Goal: Task Accomplishment & Management: Manage account settings

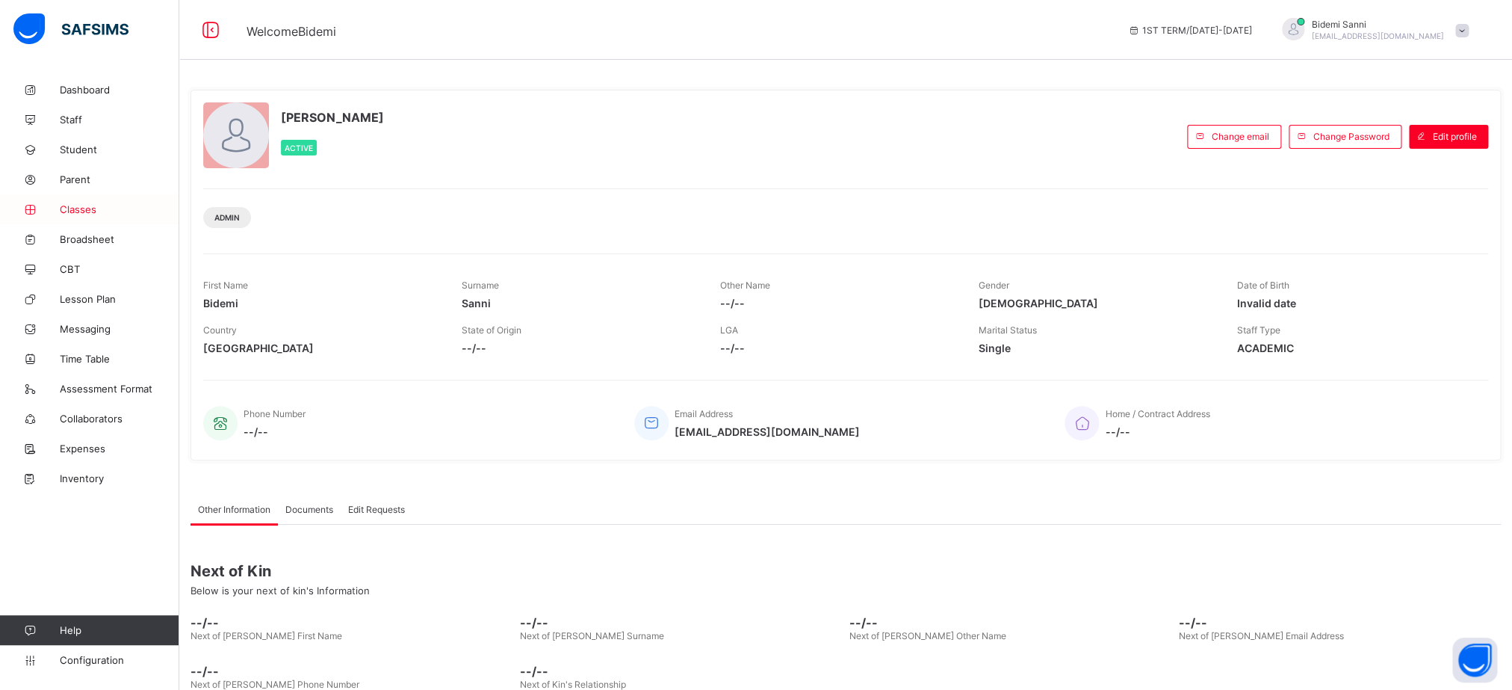
click at [75, 205] on span "Classes" at bounding box center [120, 209] width 120 height 12
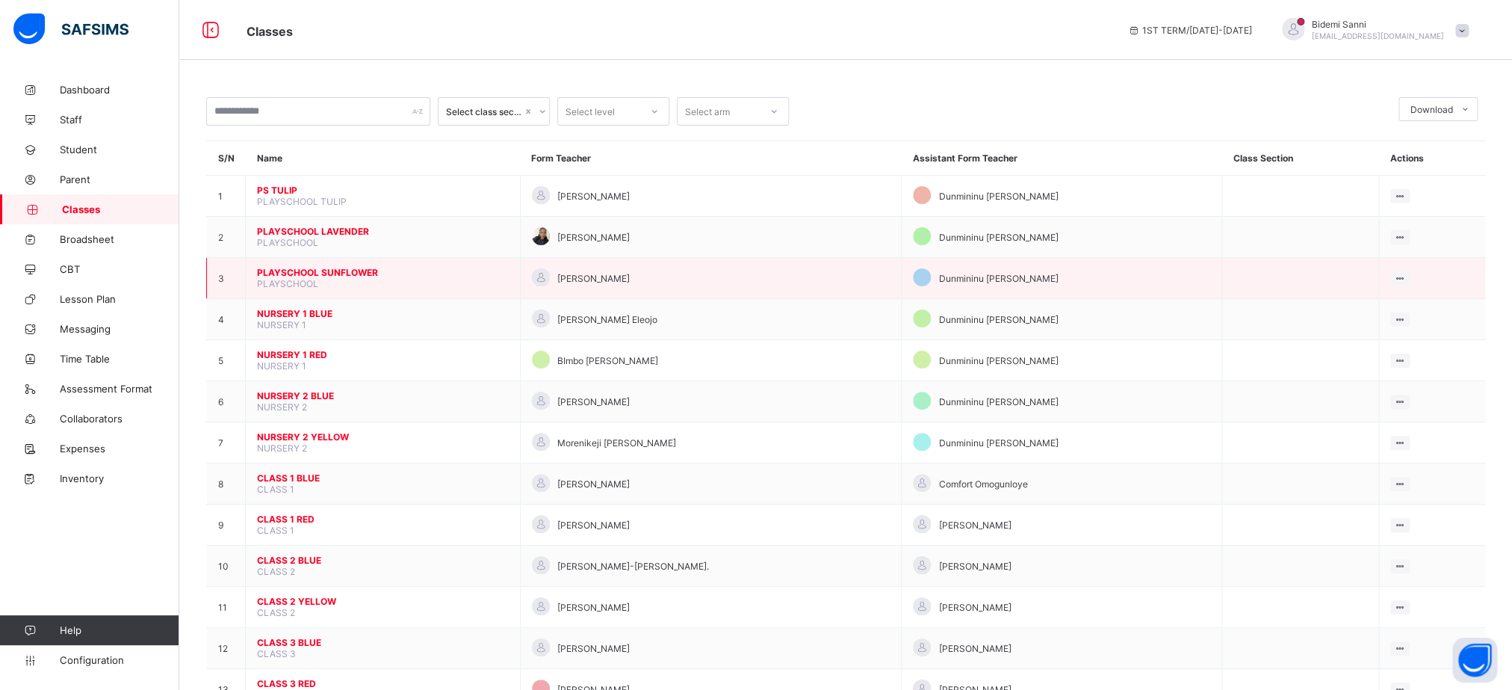
click at [336, 278] on span "PLAYSCHOOL SUNFLOWER" at bounding box center [383, 272] width 252 height 11
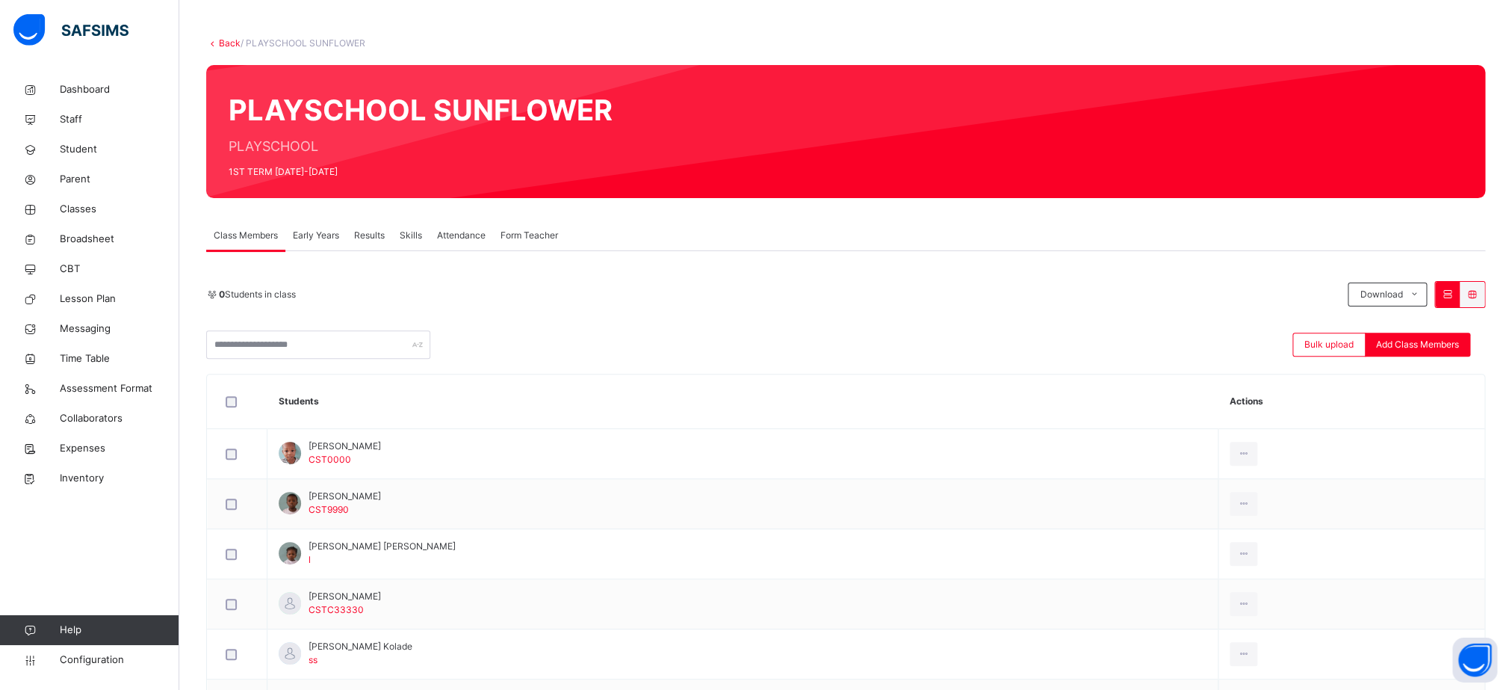
scroll to position [5, 0]
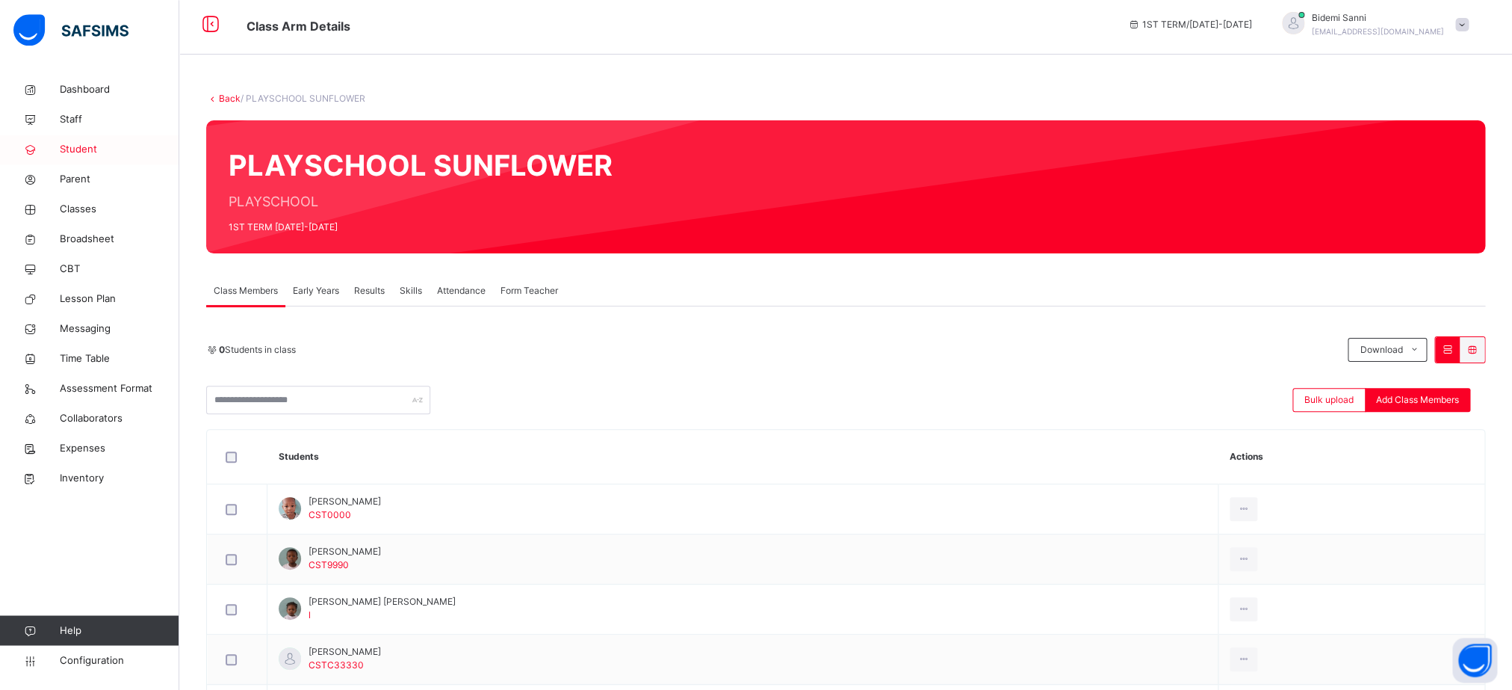
click at [121, 161] on link "Student" at bounding box center [89, 149] width 179 height 30
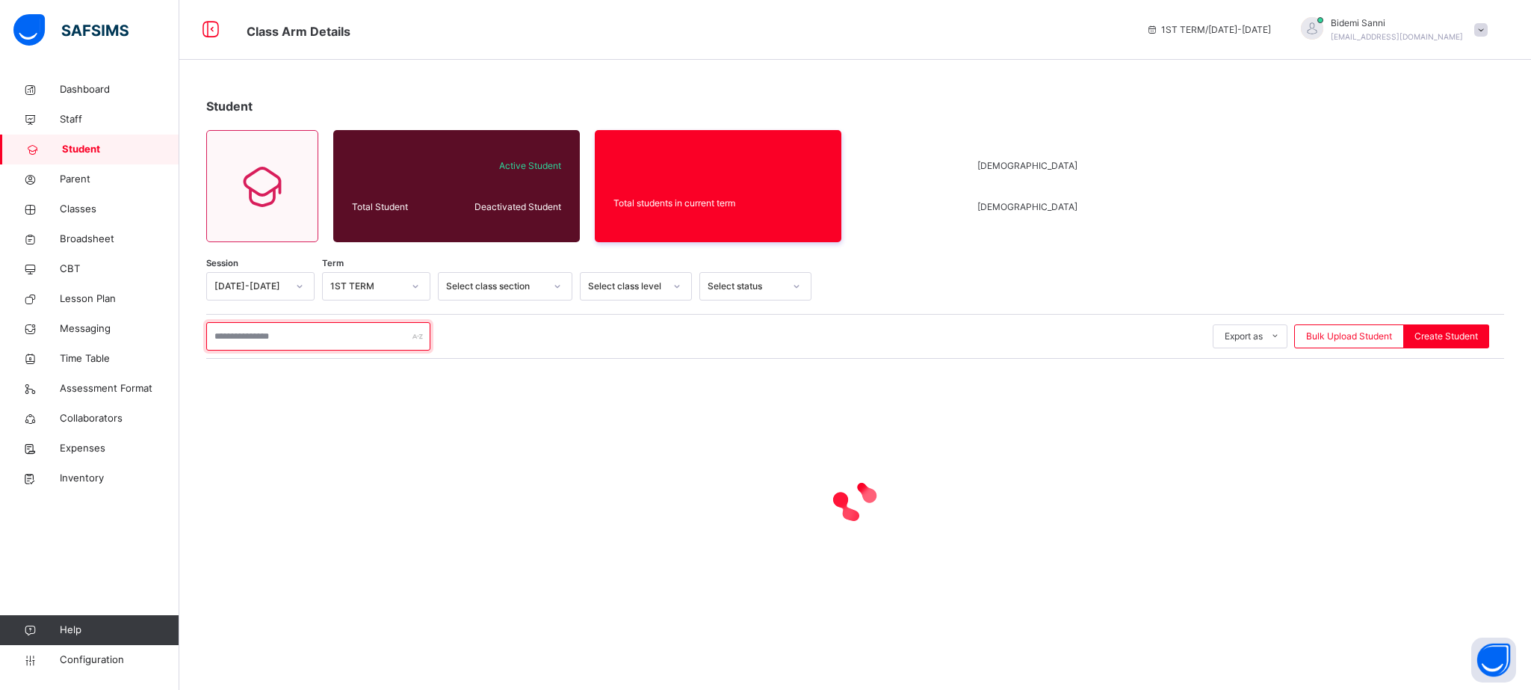
click at [378, 329] on input "text" at bounding box center [318, 336] width 224 height 28
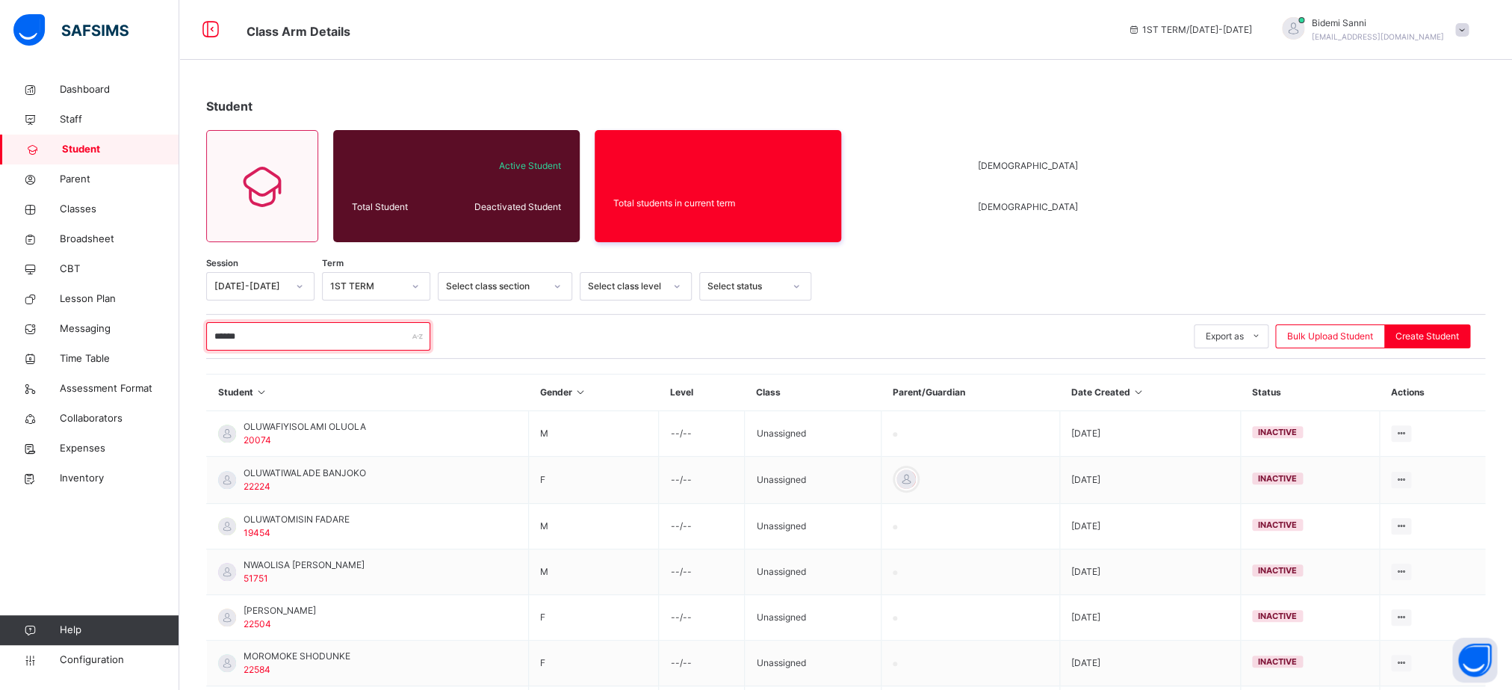
click at [356, 342] on input "******" at bounding box center [318, 336] width 224 height 28
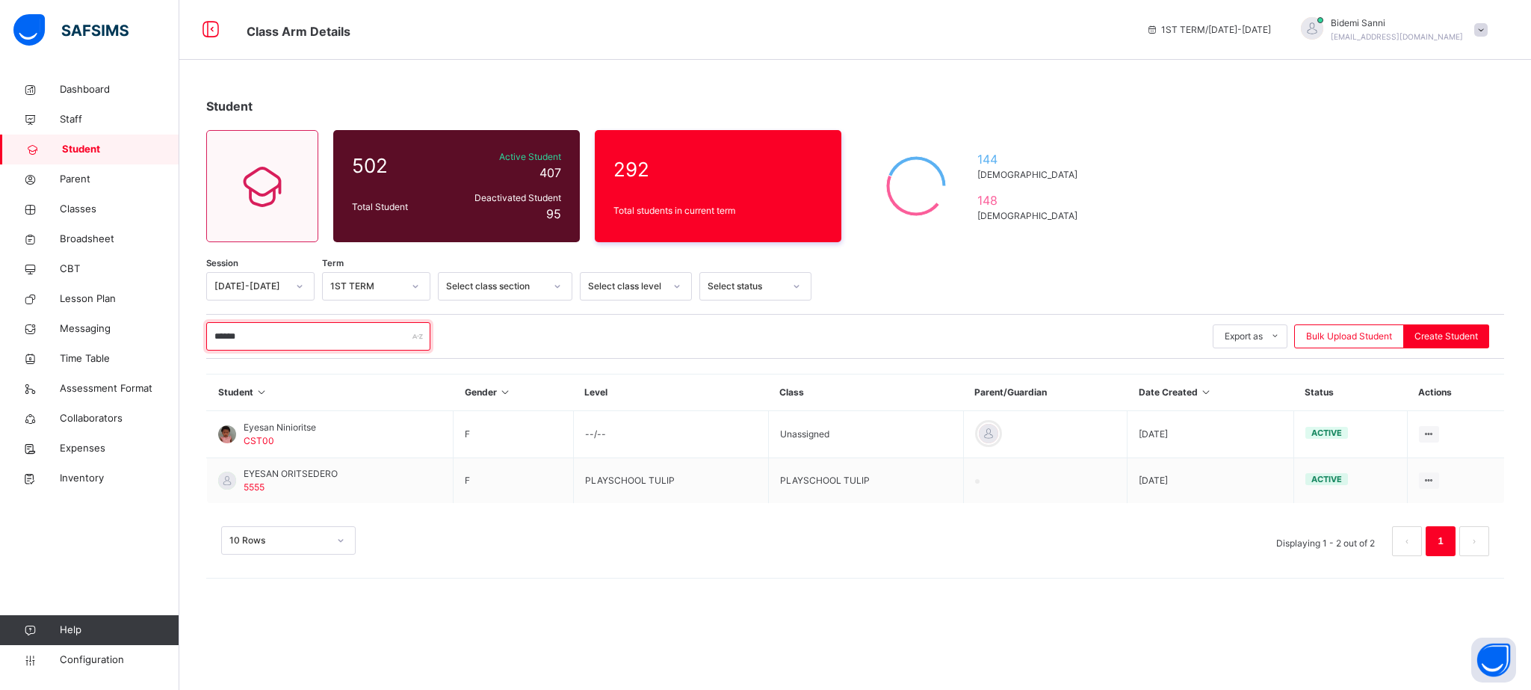
click at [288, 342] on input "******" at bounding box center [318, 336] width 224 height 28
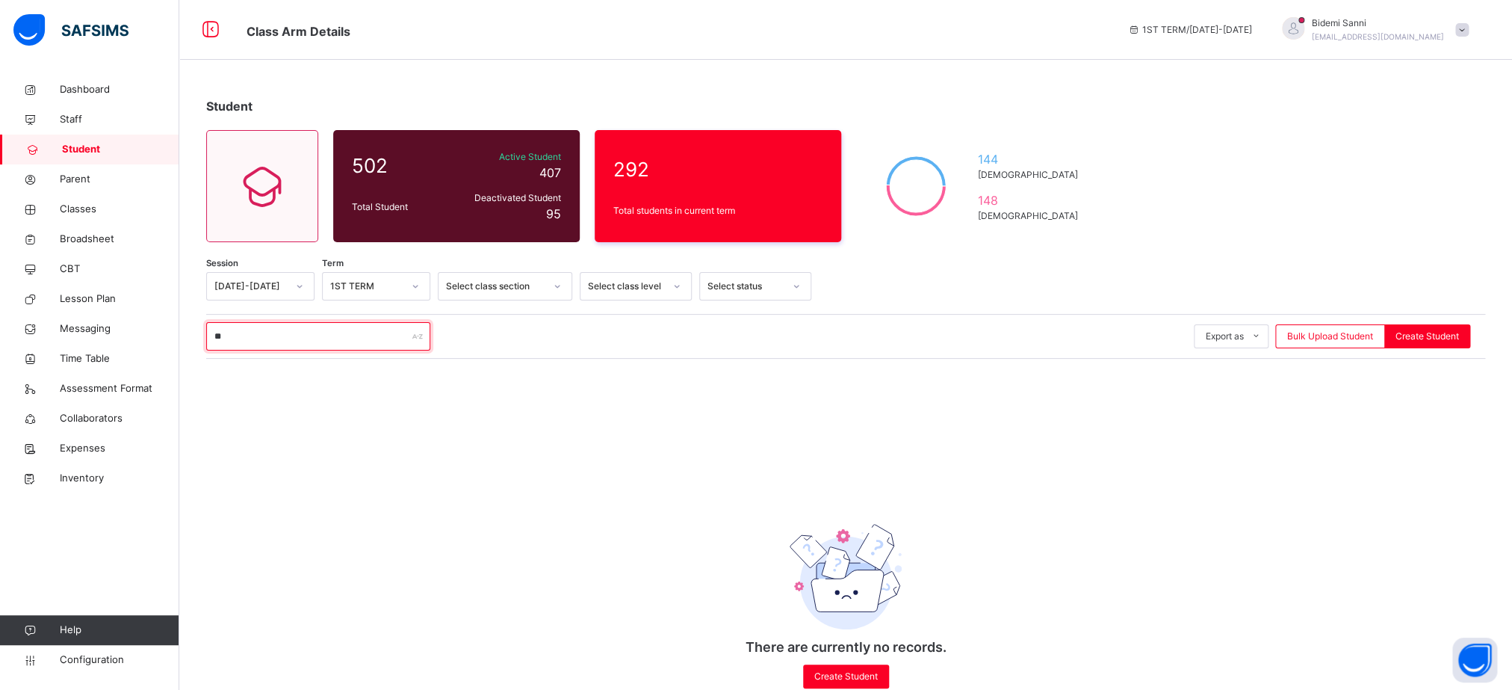
type input "*"
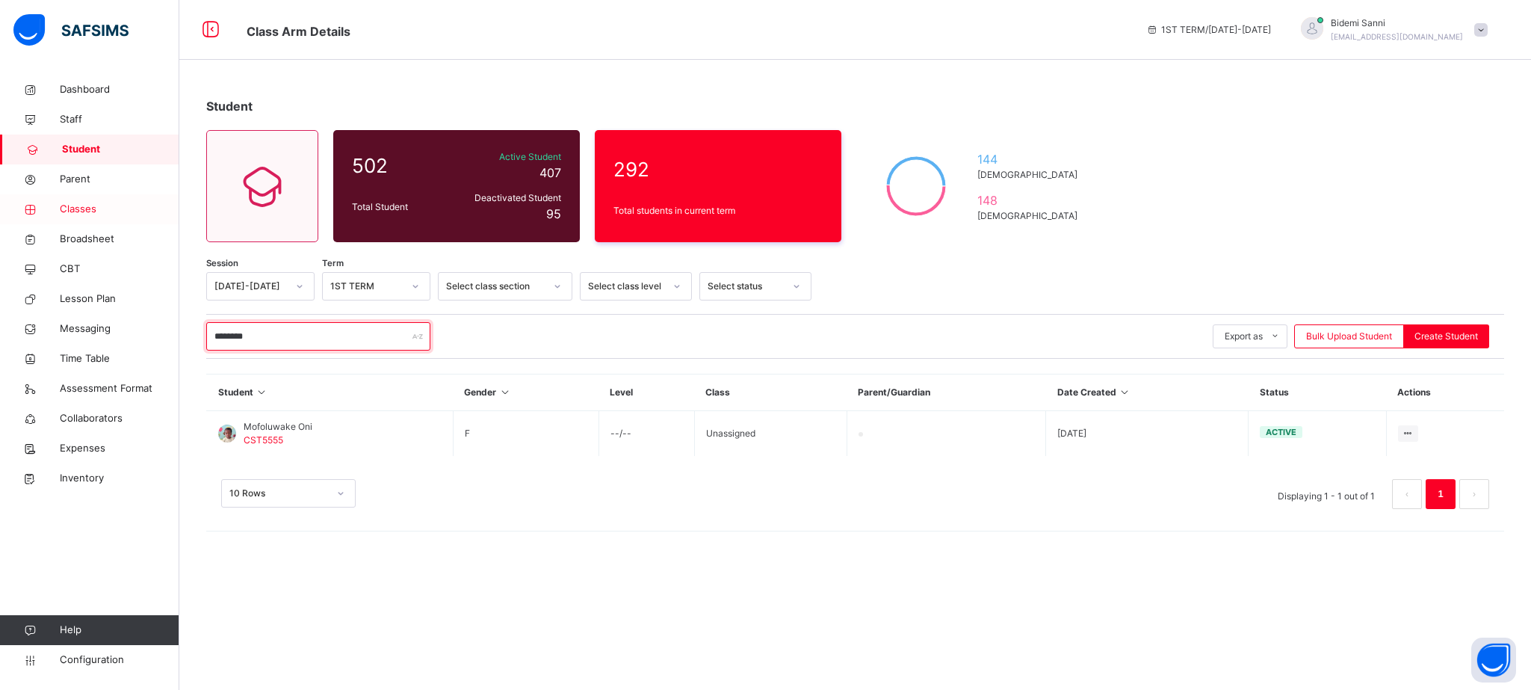
type input "********"
click at [99, 203] on span "Classes" at bounding box center [120, 209] width 120 height 15
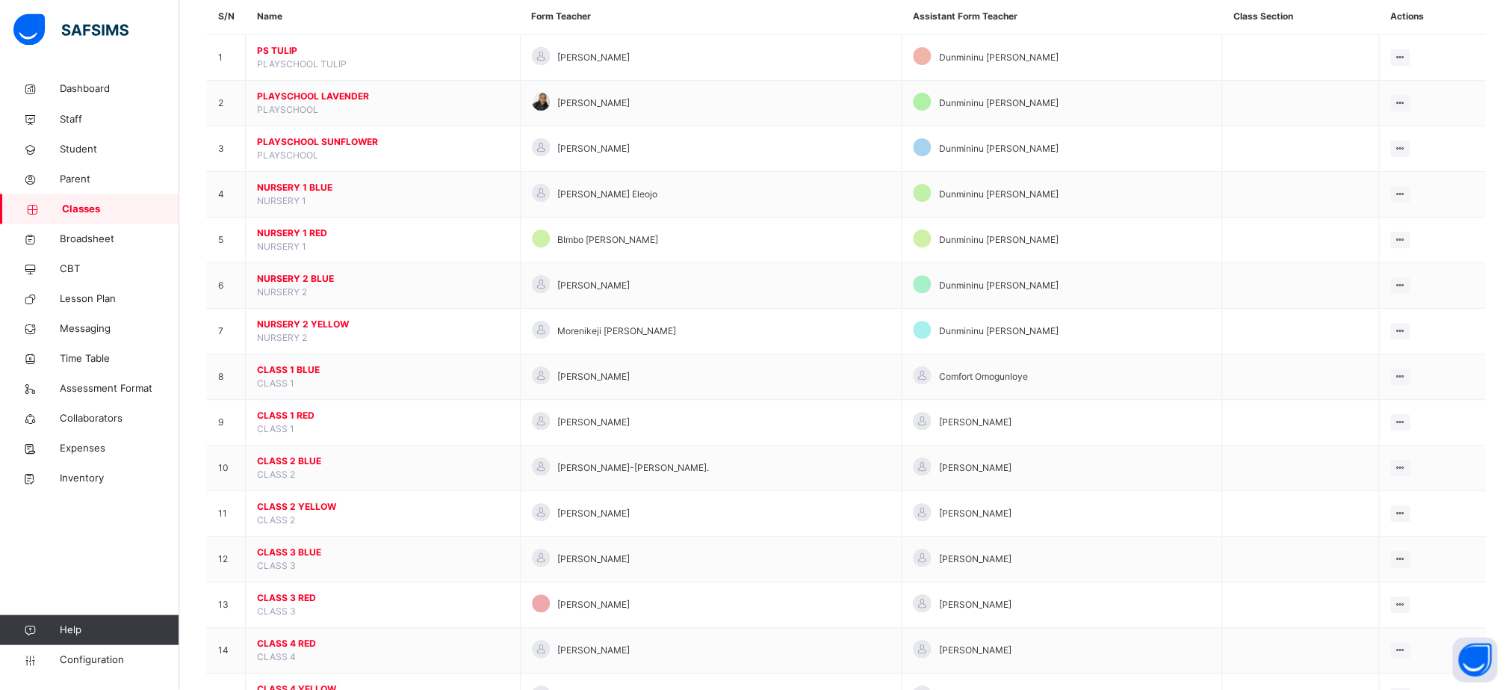
scroll to position [155, 0]
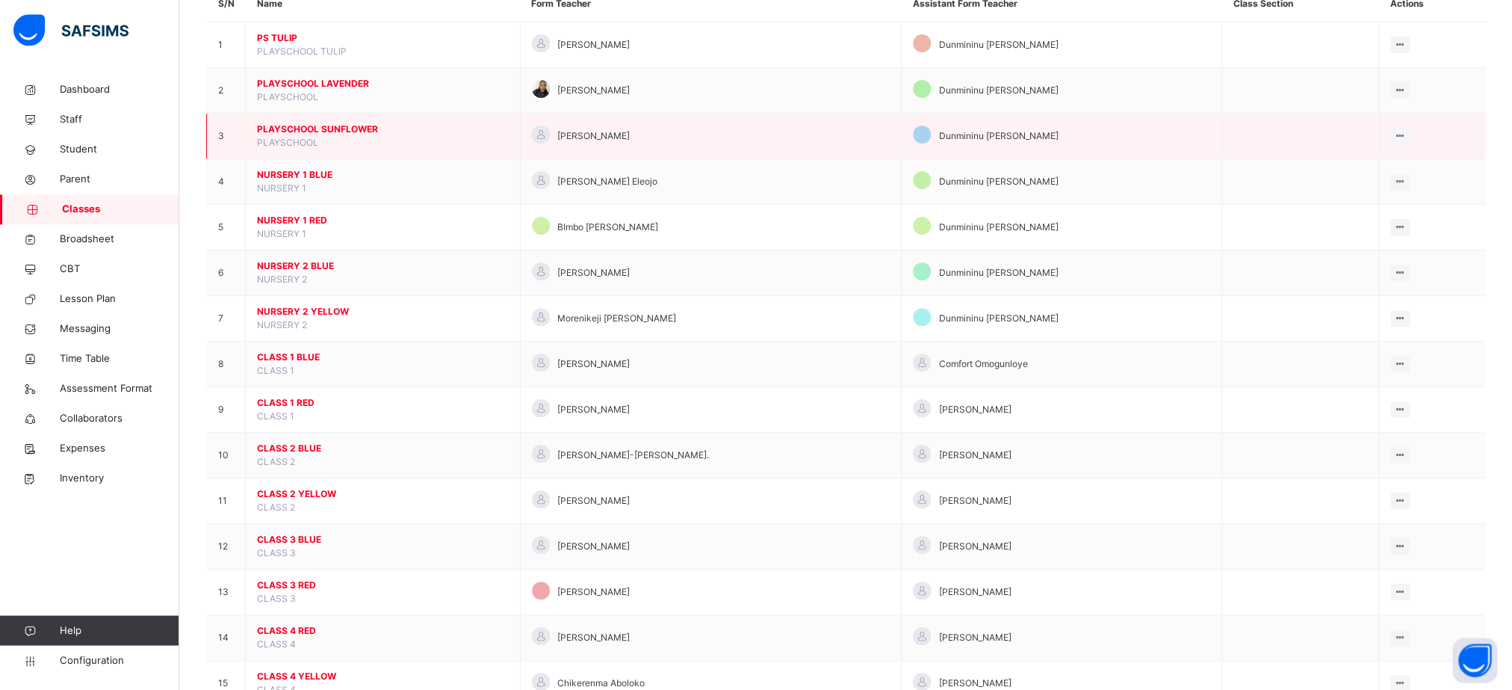
click at [369, 135] on td "PLAYSCHOOL SUNFLOWER PLAYSCHOOL" at bounding box center [383, 137] width 275 height 46
click at [362, 136] on span "PLAYSCHOOL SUNFLOWER" at bounding box center [383, 129] width 252 height 13
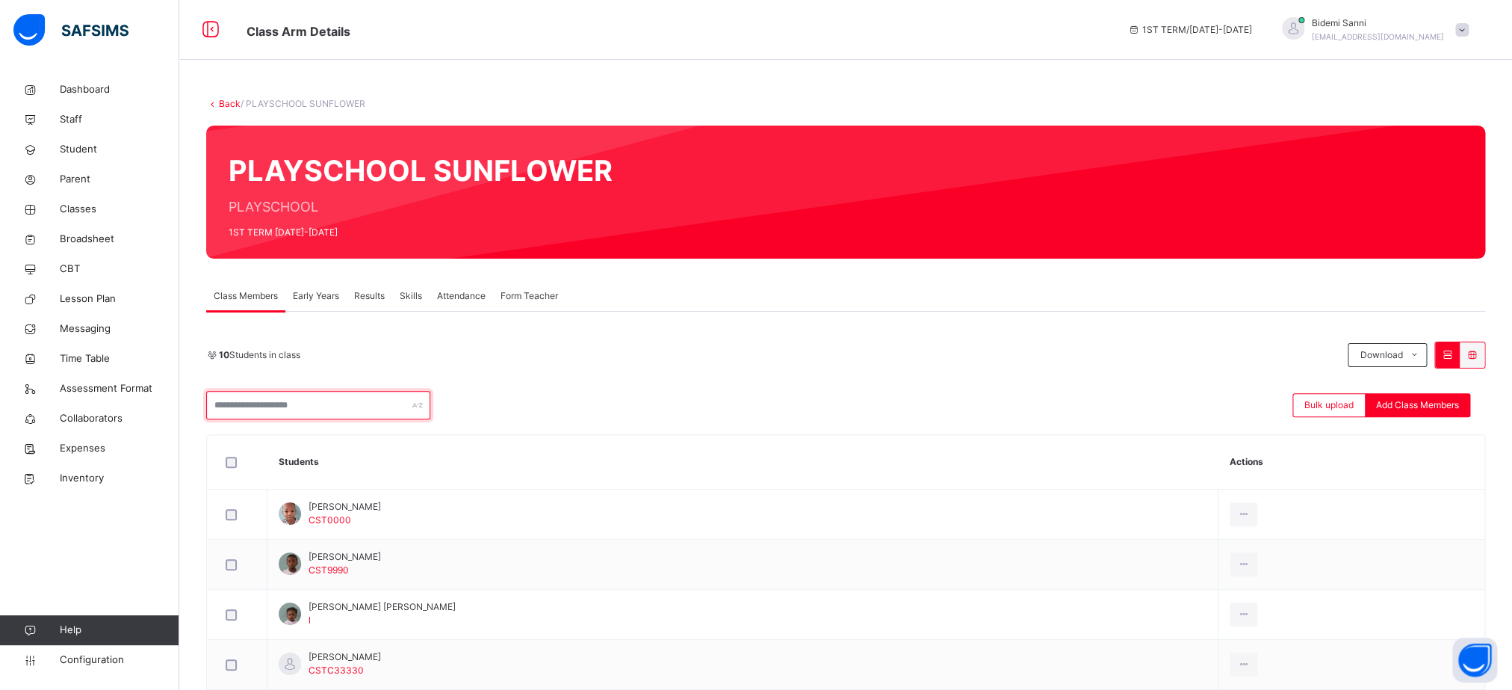
click at [351, 415] on input "text" at bounding box center [318, 405] width 224 height 28
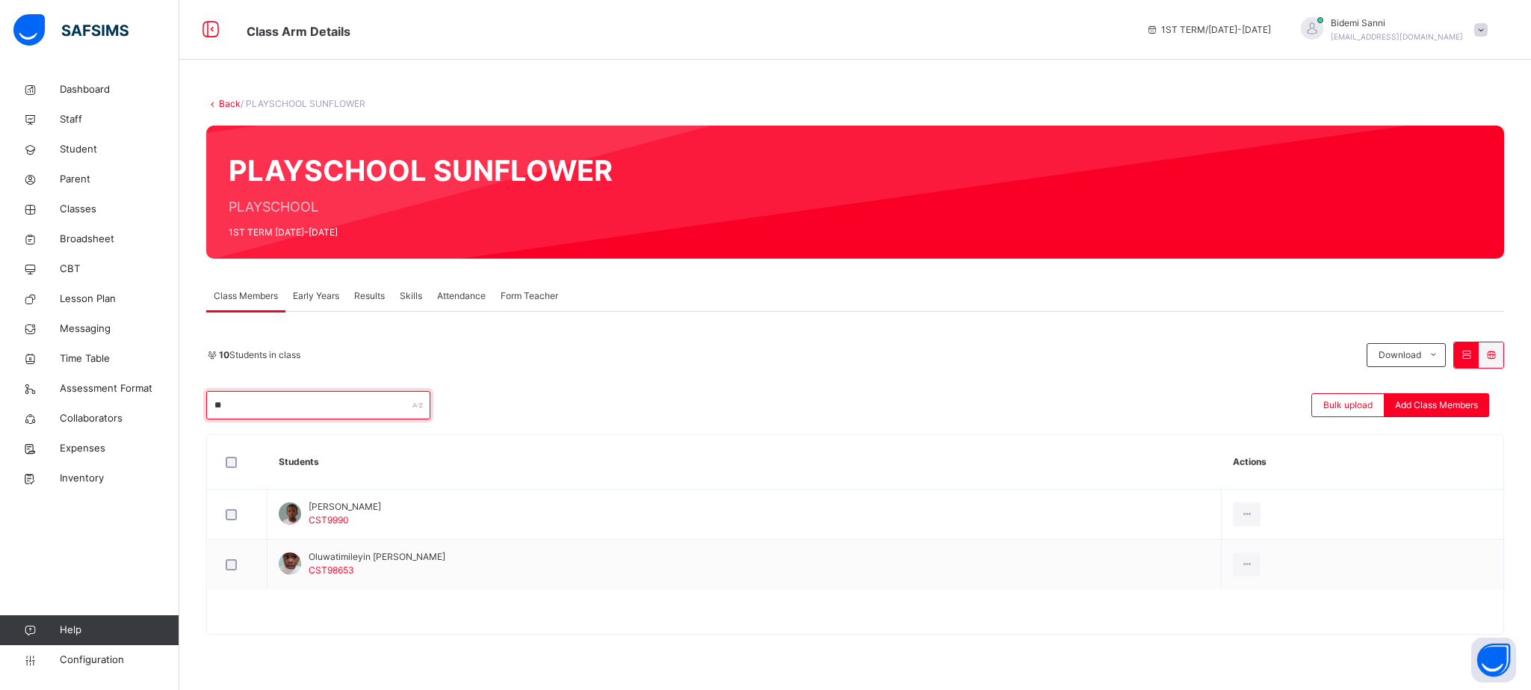
type input "*"
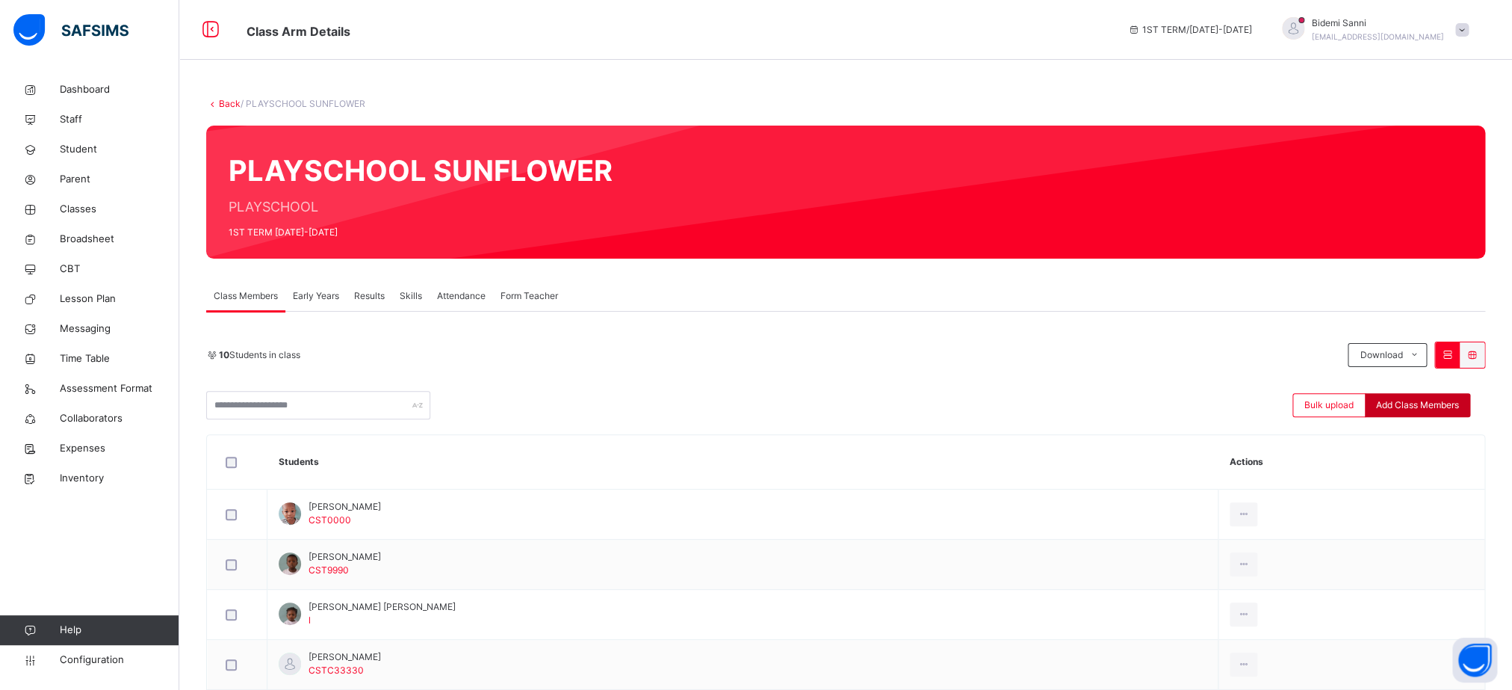
click at [1443, 408] on span "Add Class Members" at bounding box center [1417, 404] width 83 height 13
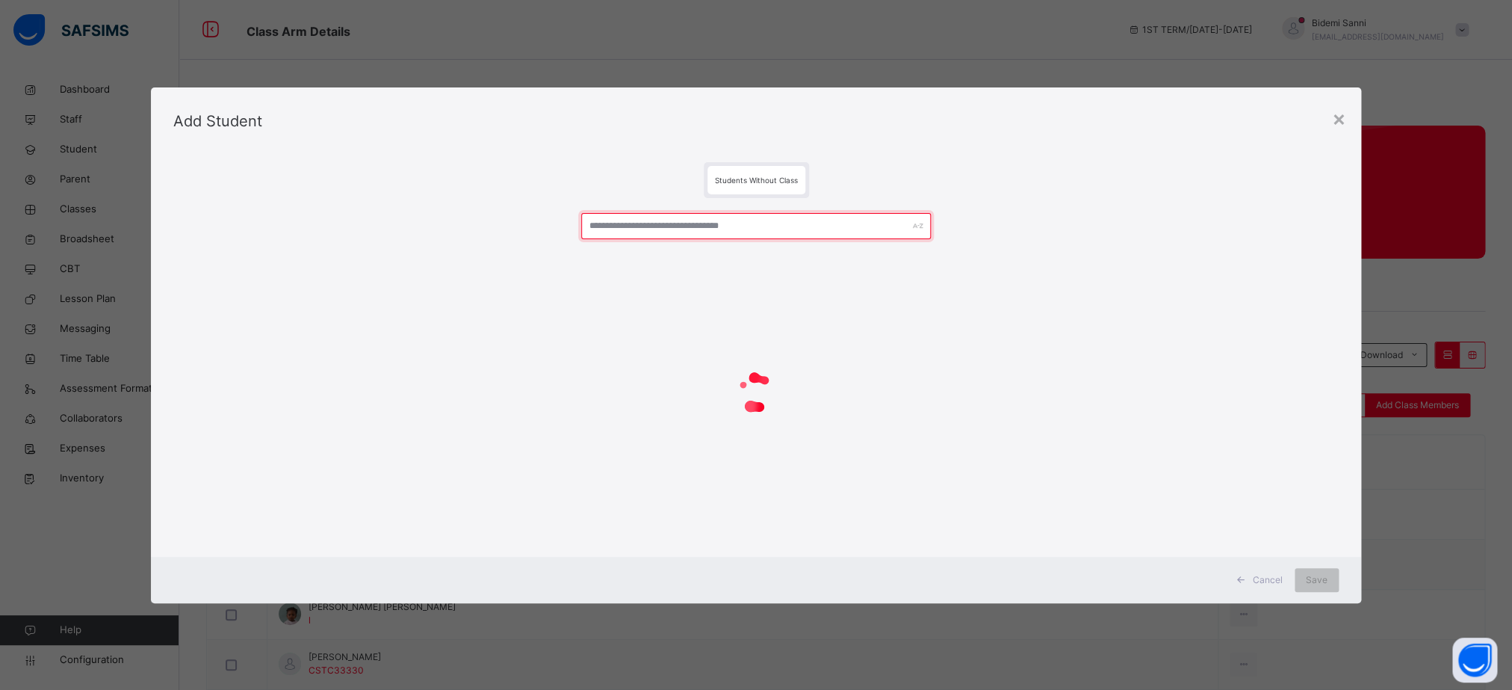
click at [723, 229] on input "text" at bounding box center [756, 226] width 350 height 26
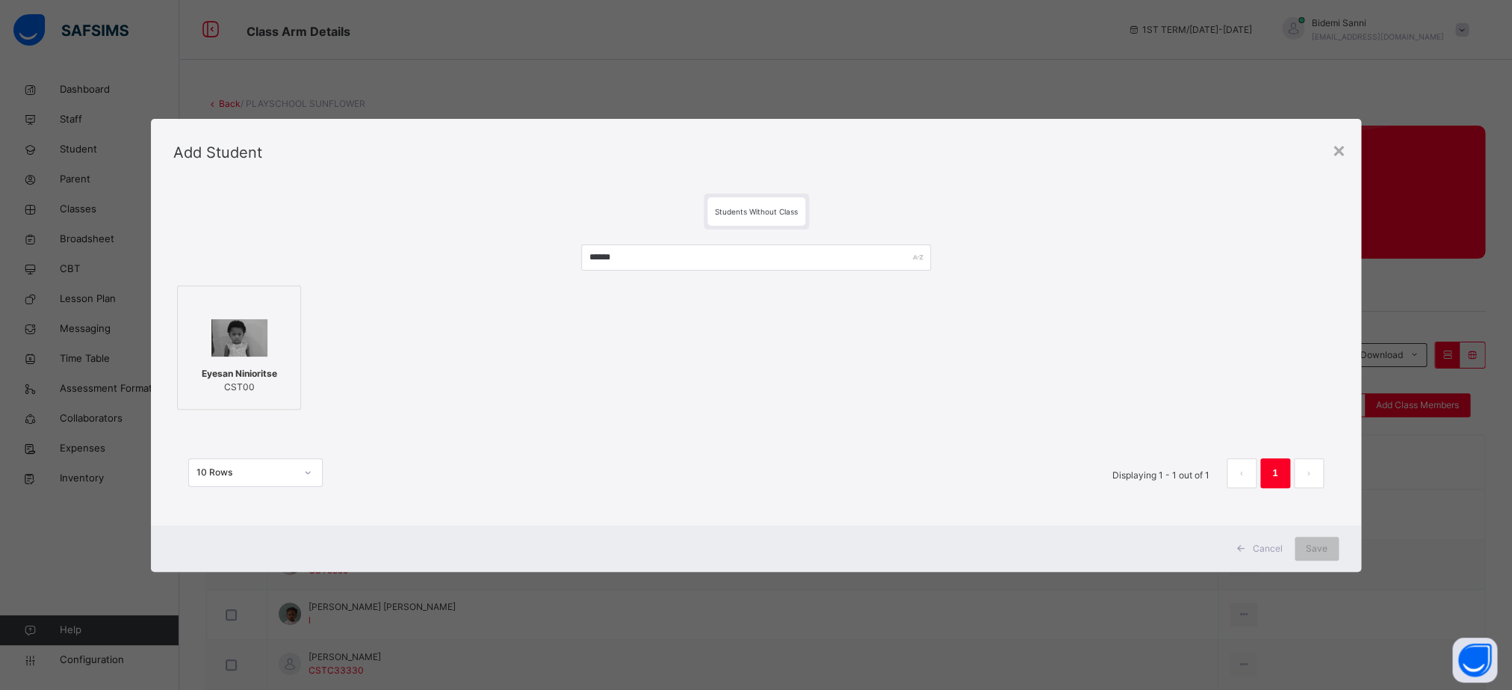
click at [275, 315] on div at bounding box center [239, 305] width 108 height 22
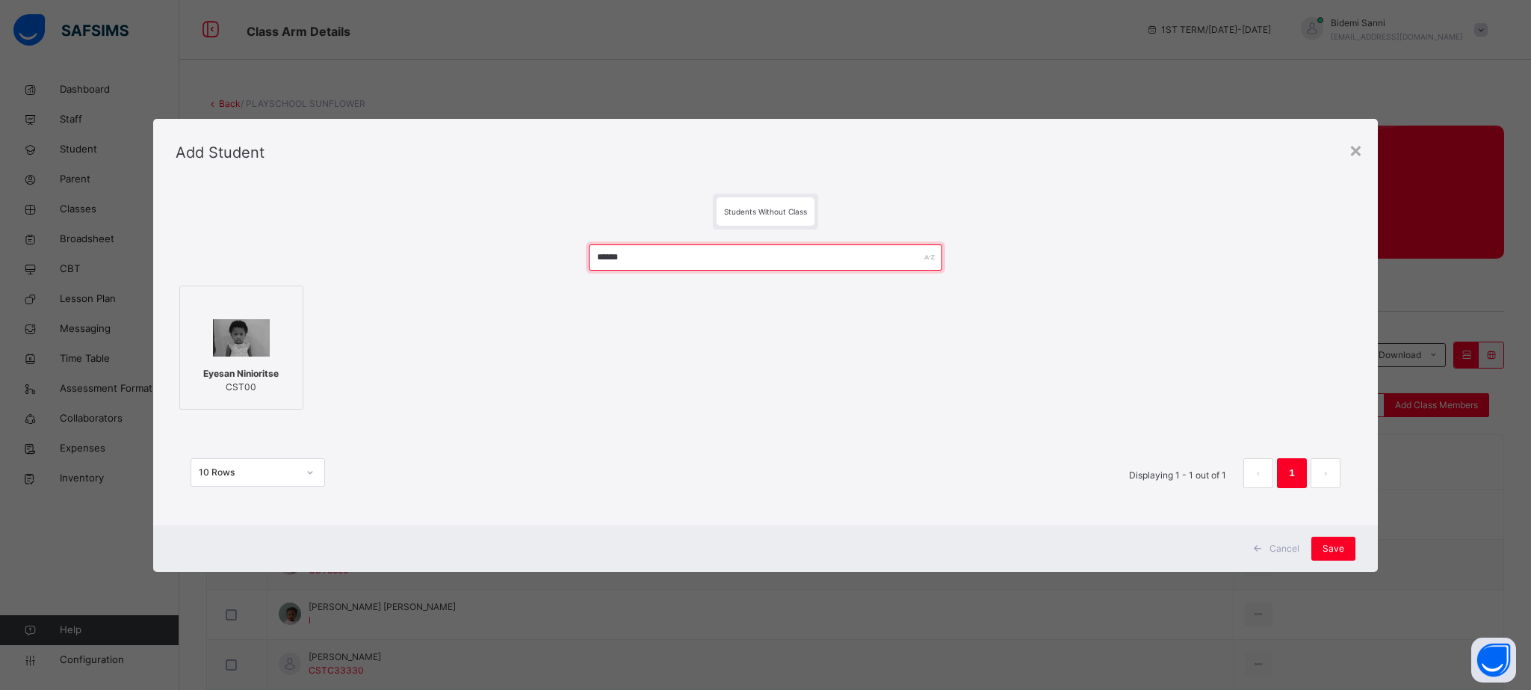
click at [660, 255] on input "******" at bounding box center [766, 257] width 354 height 26
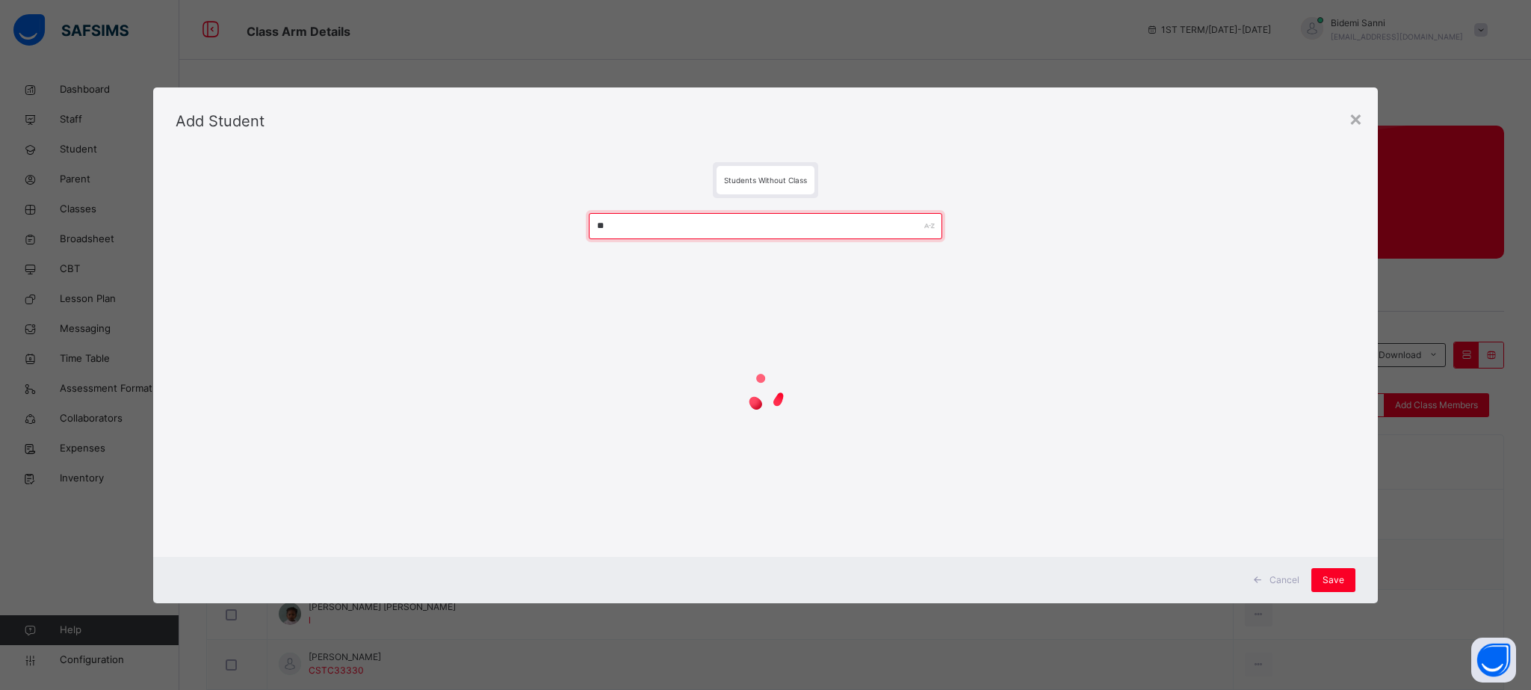
type input "*"
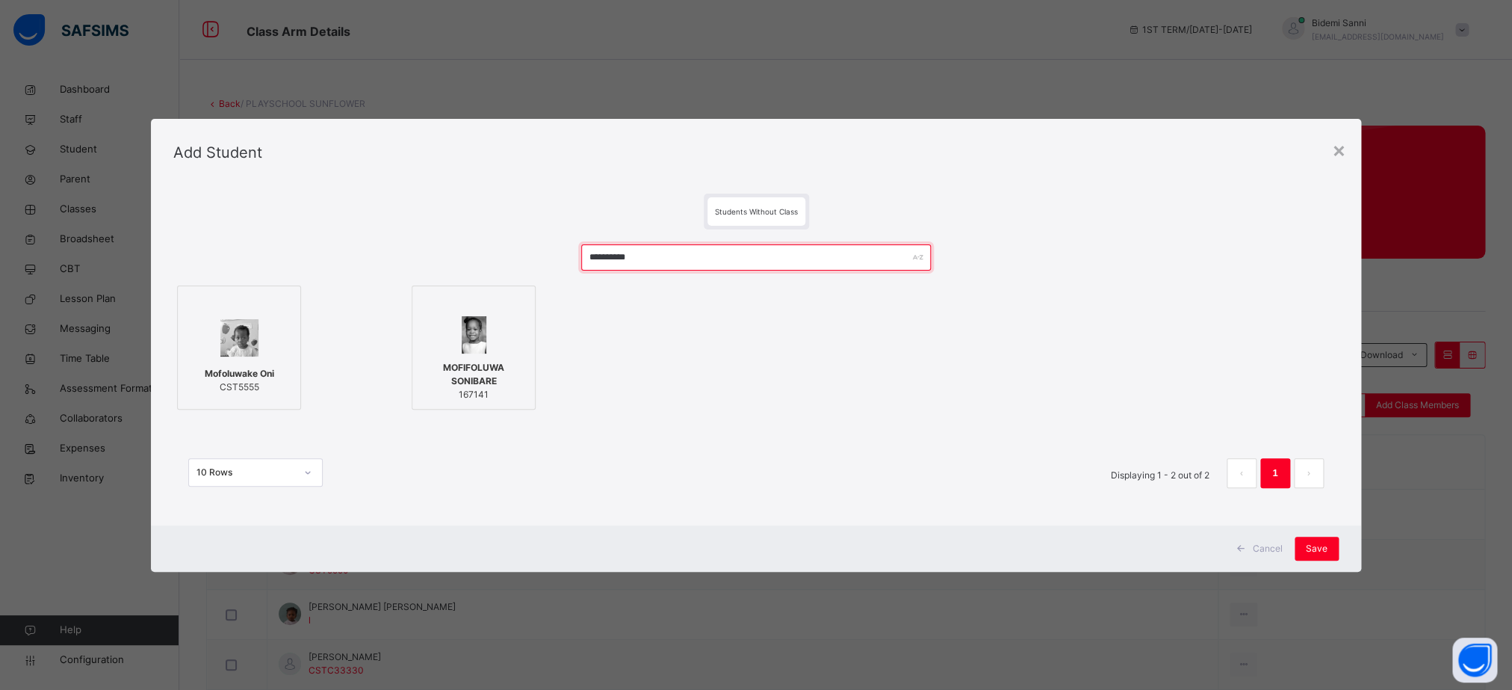
type input "**********"
click at [273, 354] on div at bounding box center [239, 337] width 108 height 43
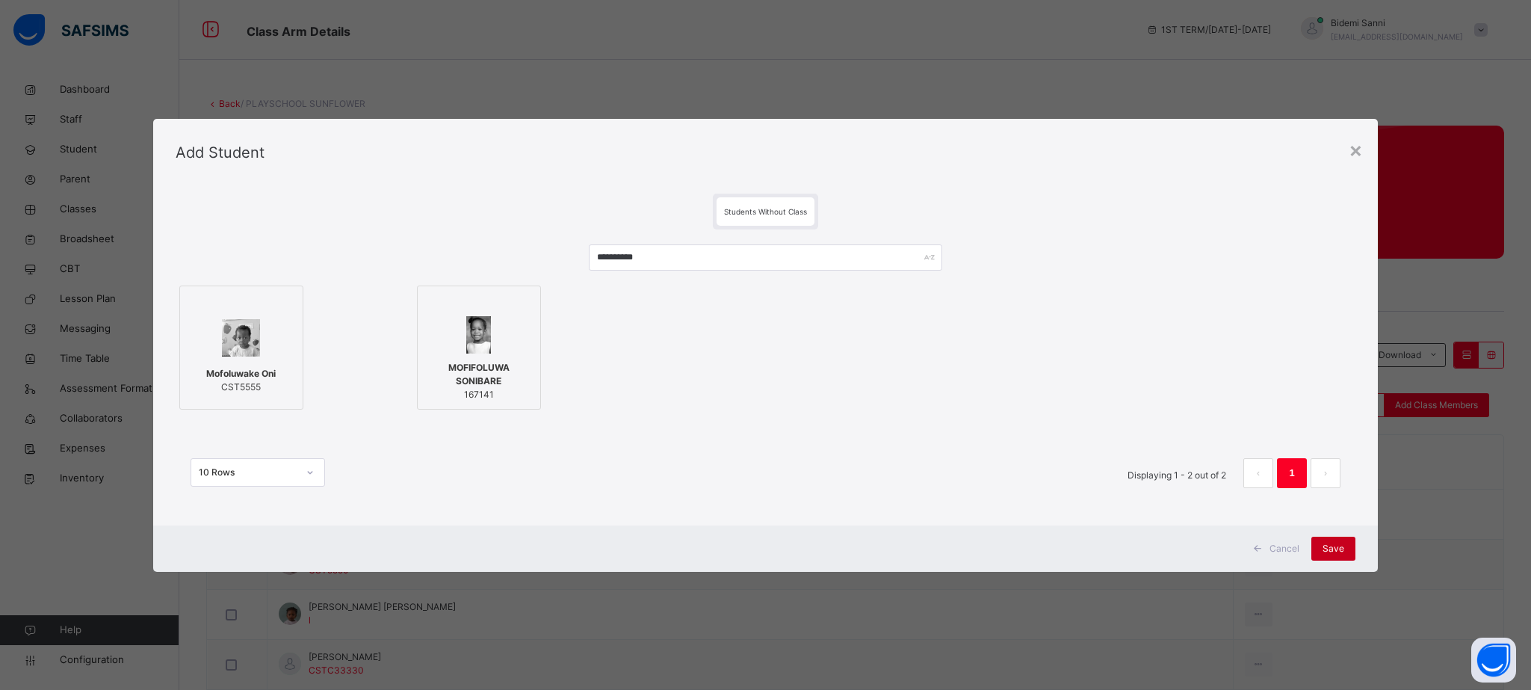
click at [1353, 555] on div "Save" at bounding box center [1333, 548] width 44 height 24
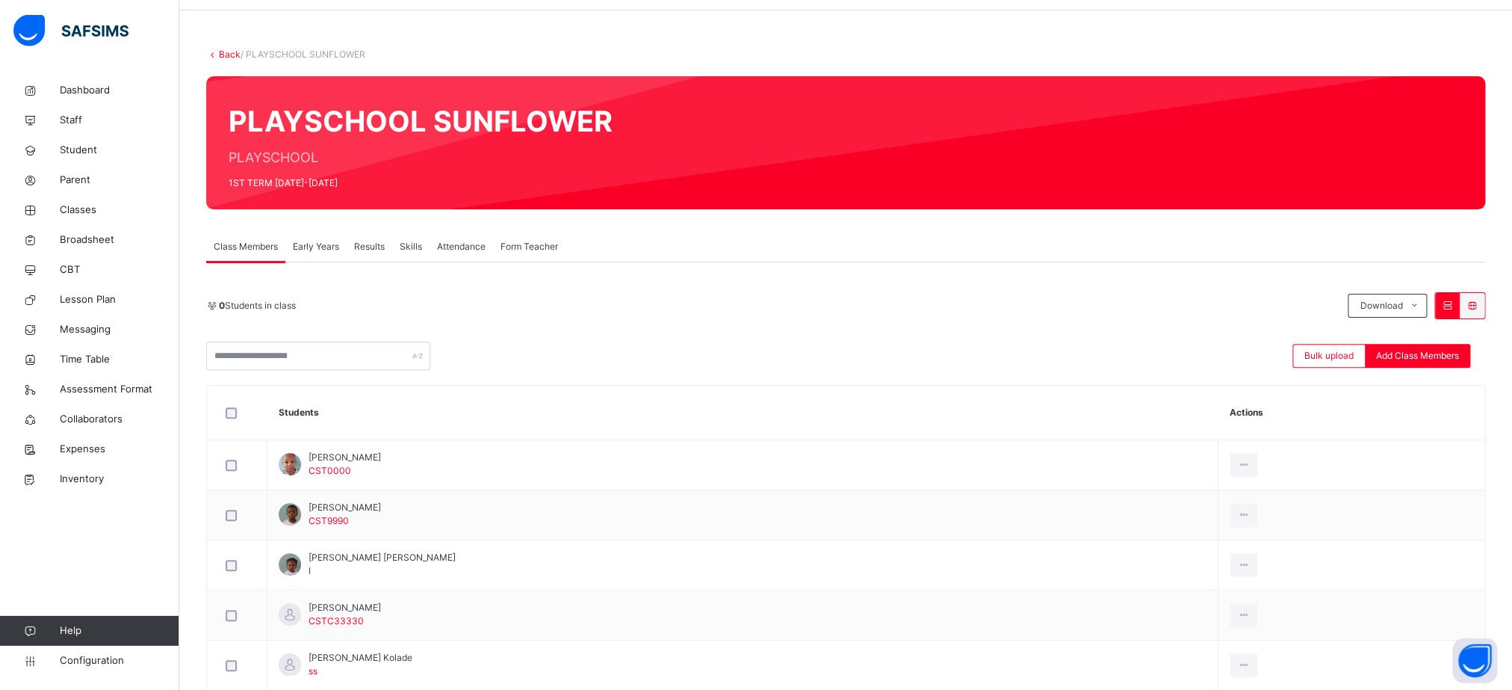
scroll to position [32, 0]
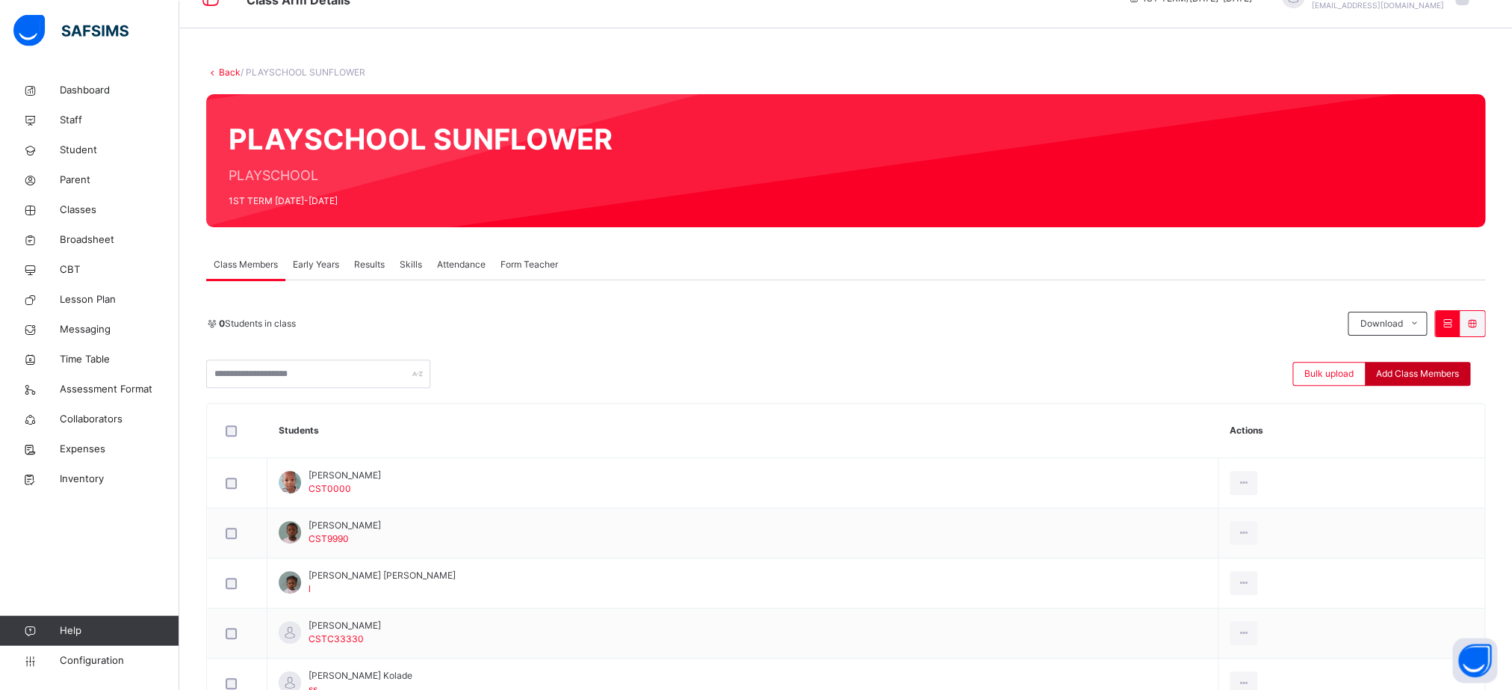
click at [1434, 374] on span "Add Class Members" at bounding box center [1417, 372] width 83 height 13
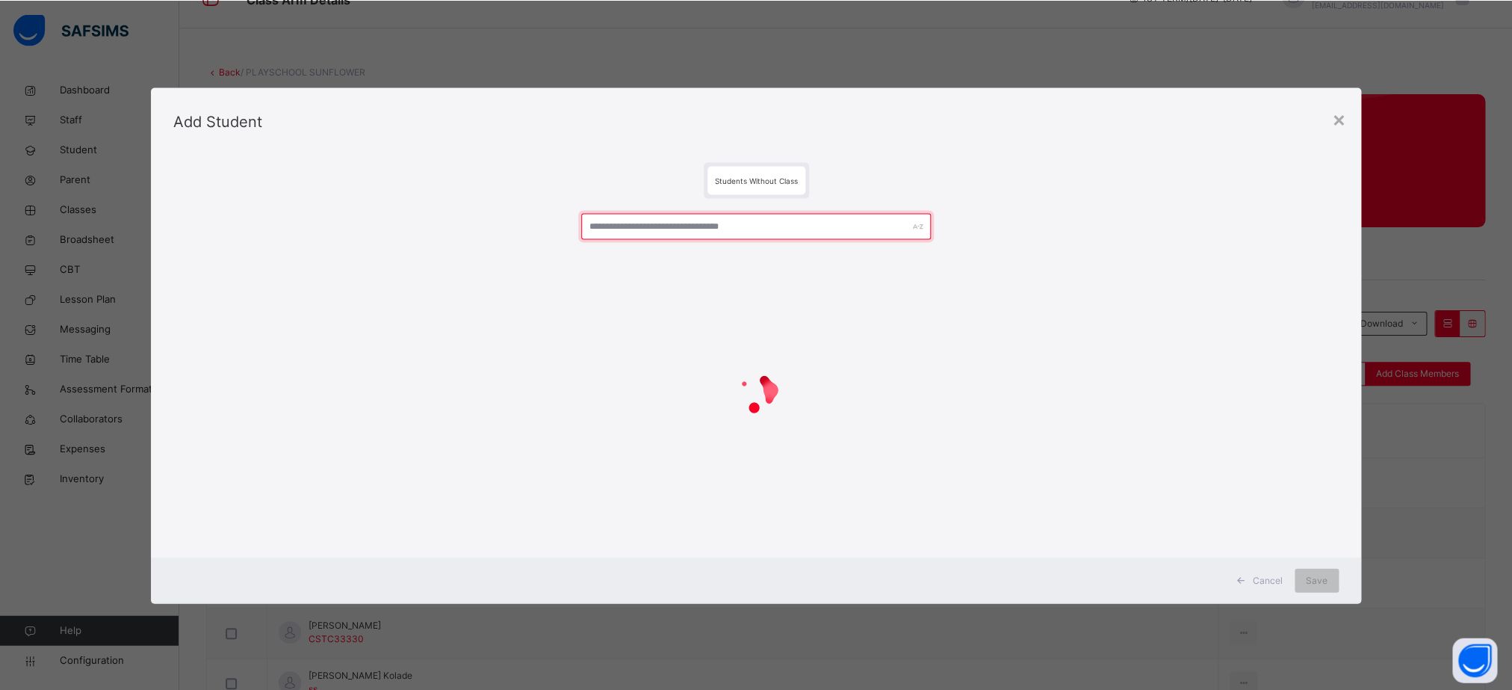
click at [829, 229] on input "text" at bounding box center [756, 226] width 350 height 26
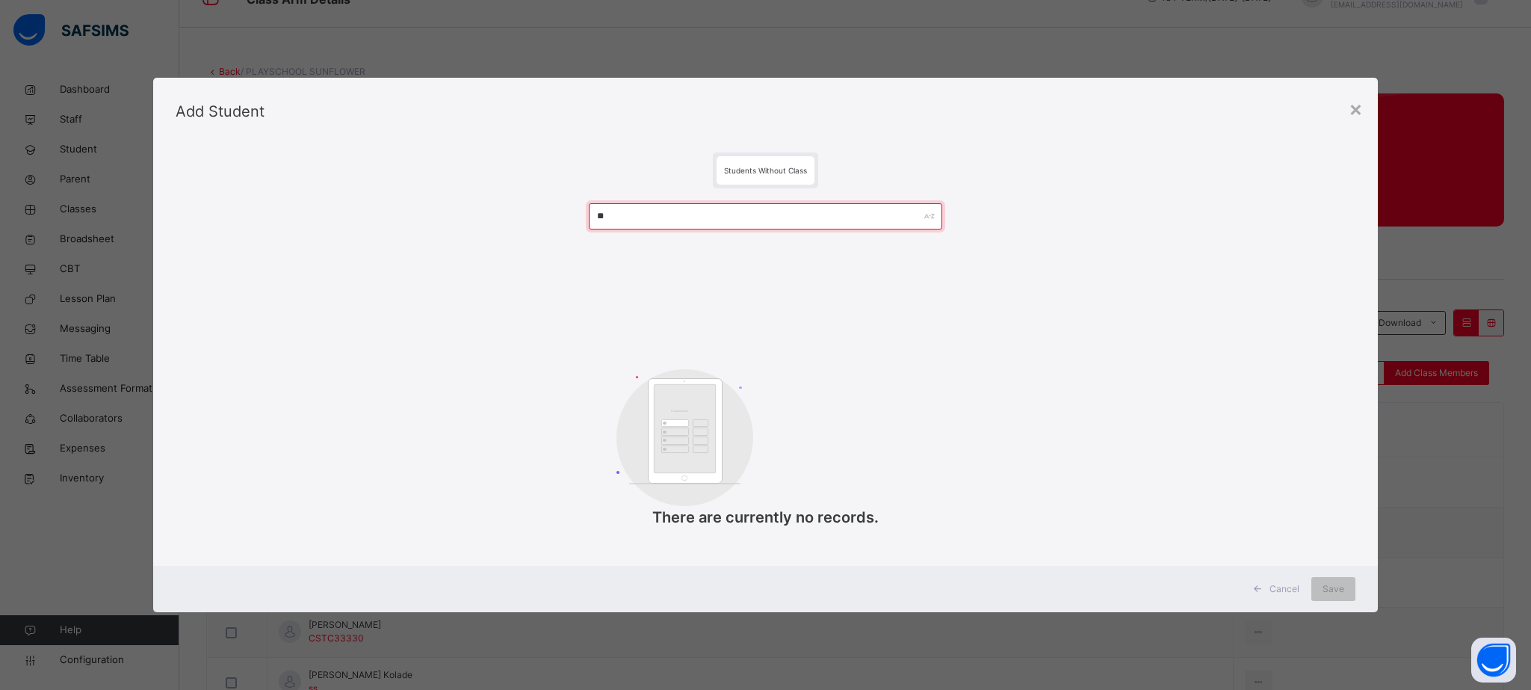
type input "*"
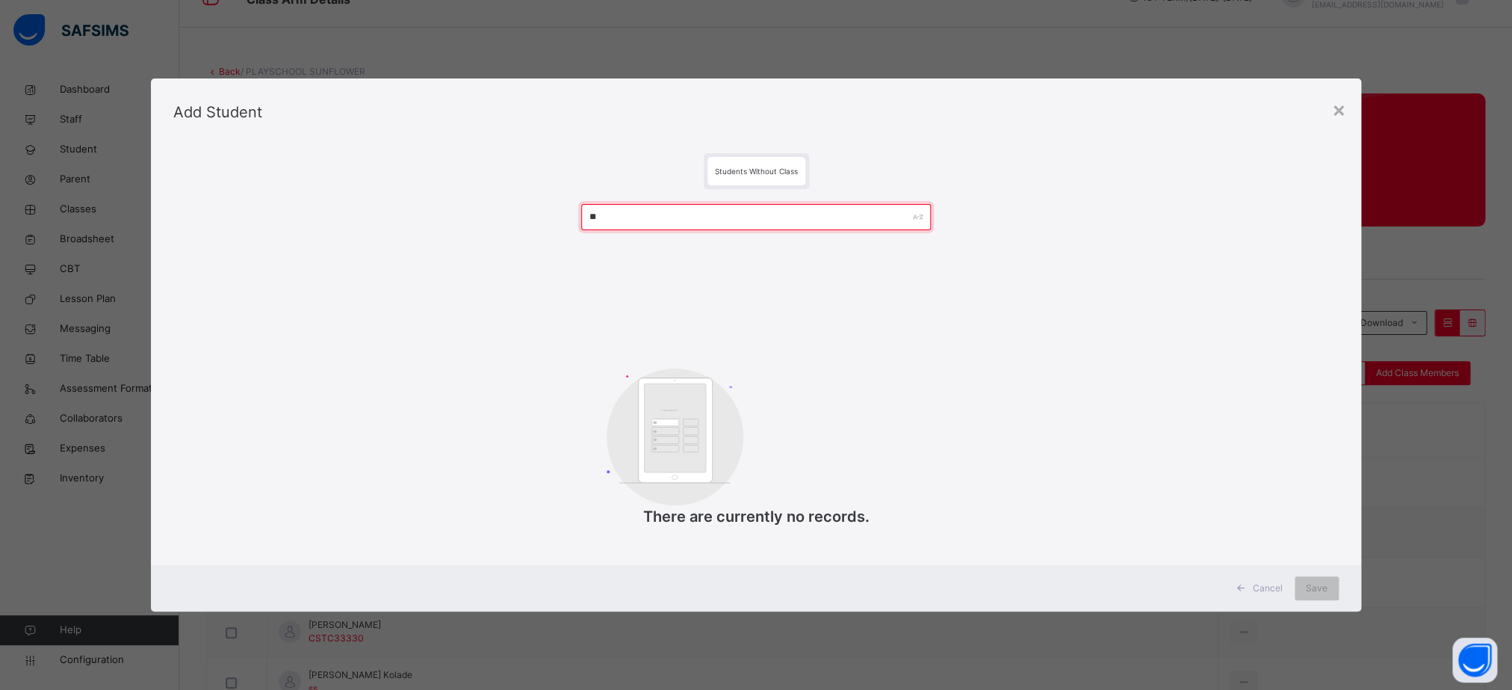
type input "*"
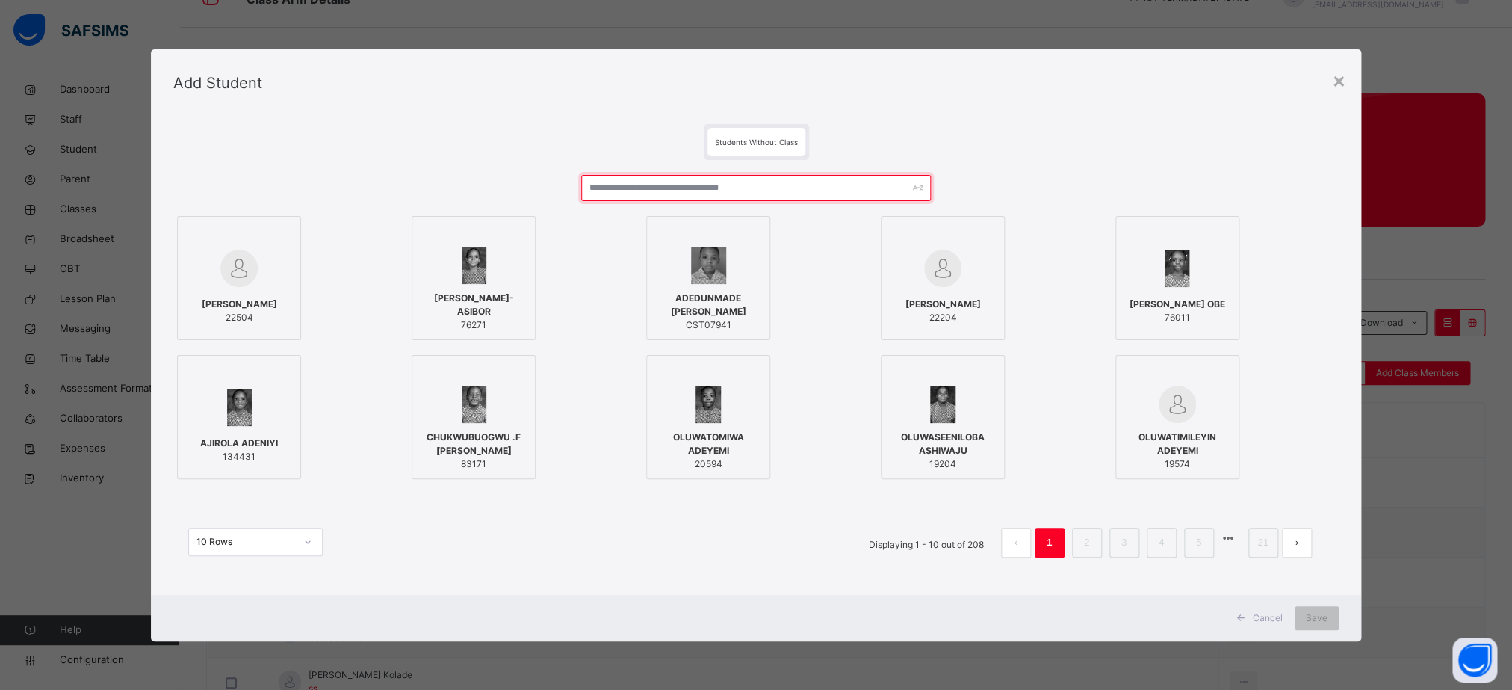
click at [842, 181] on input "text" at bounding box center [756, 188] width 350 height 26
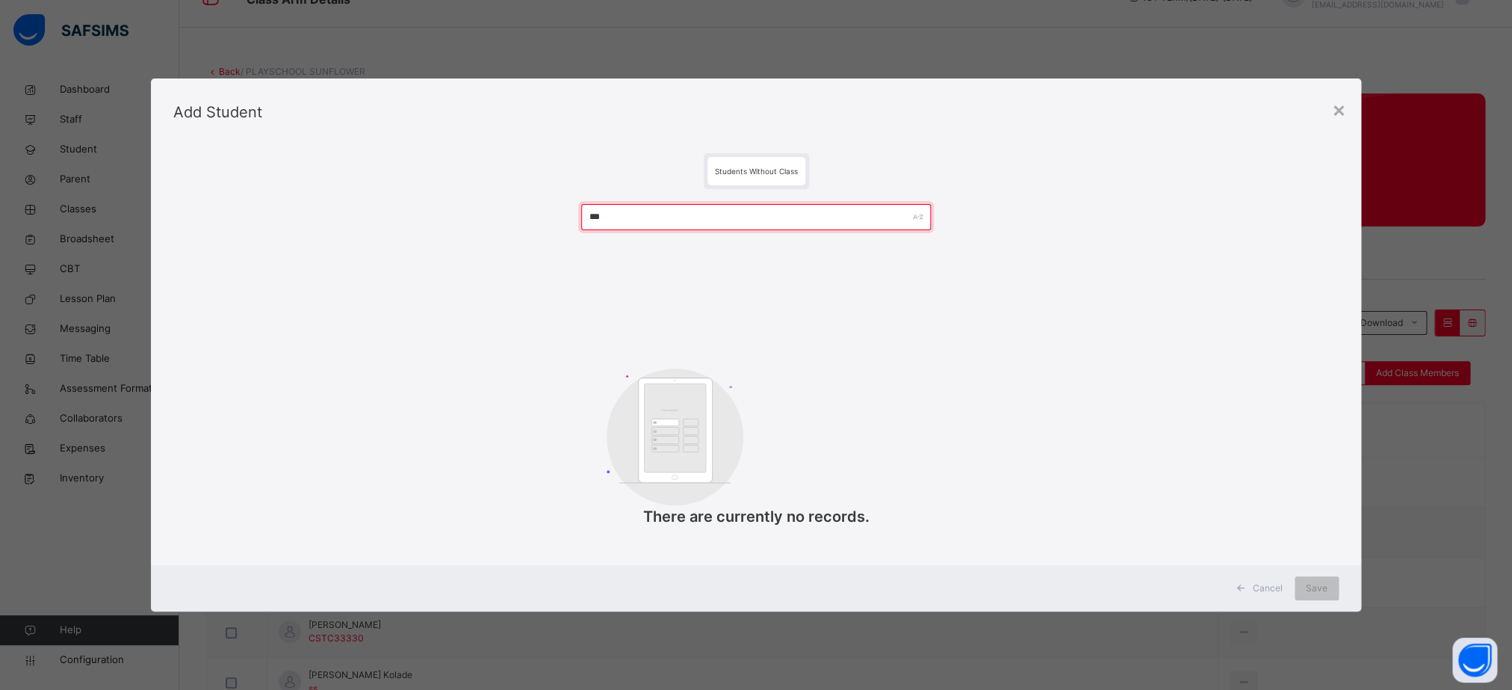
click at [692, 219] on input "***" at bounding box center [756, 217] width 350 height 26
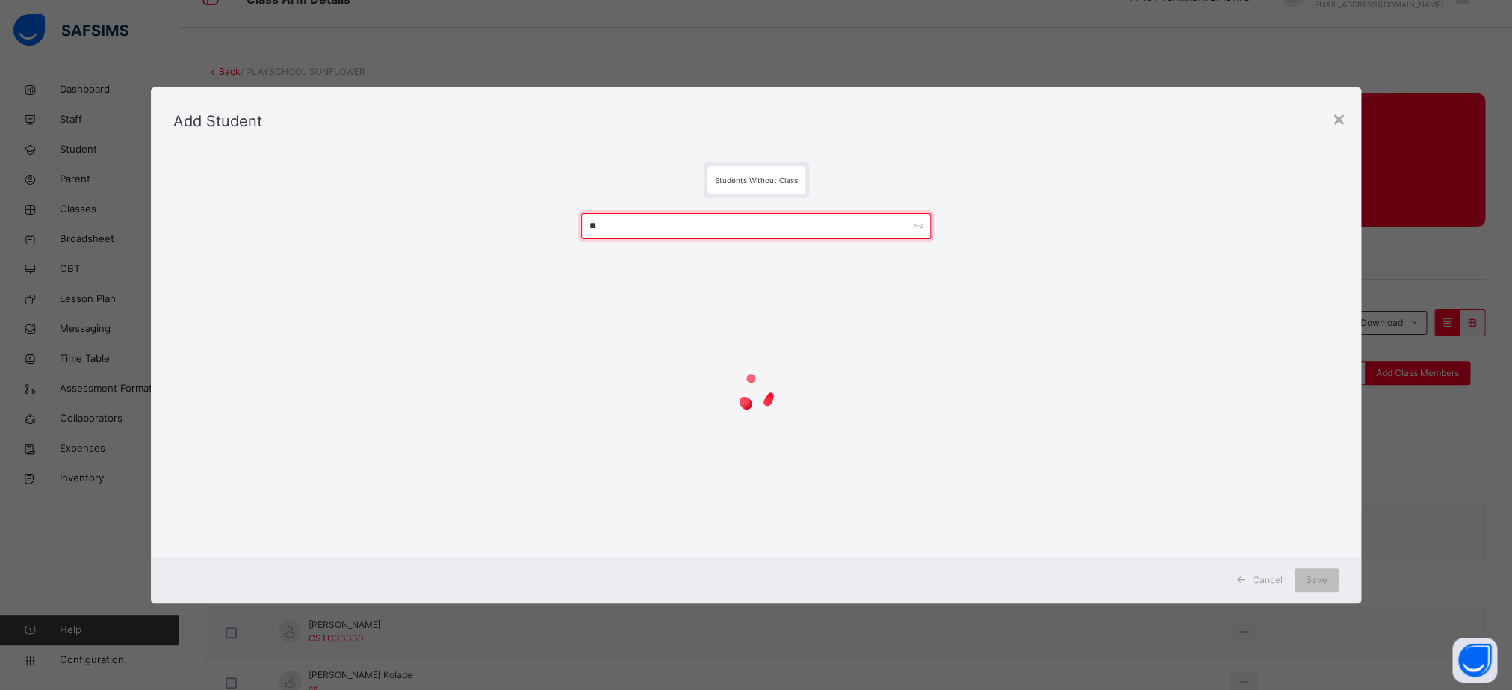
type input "*"
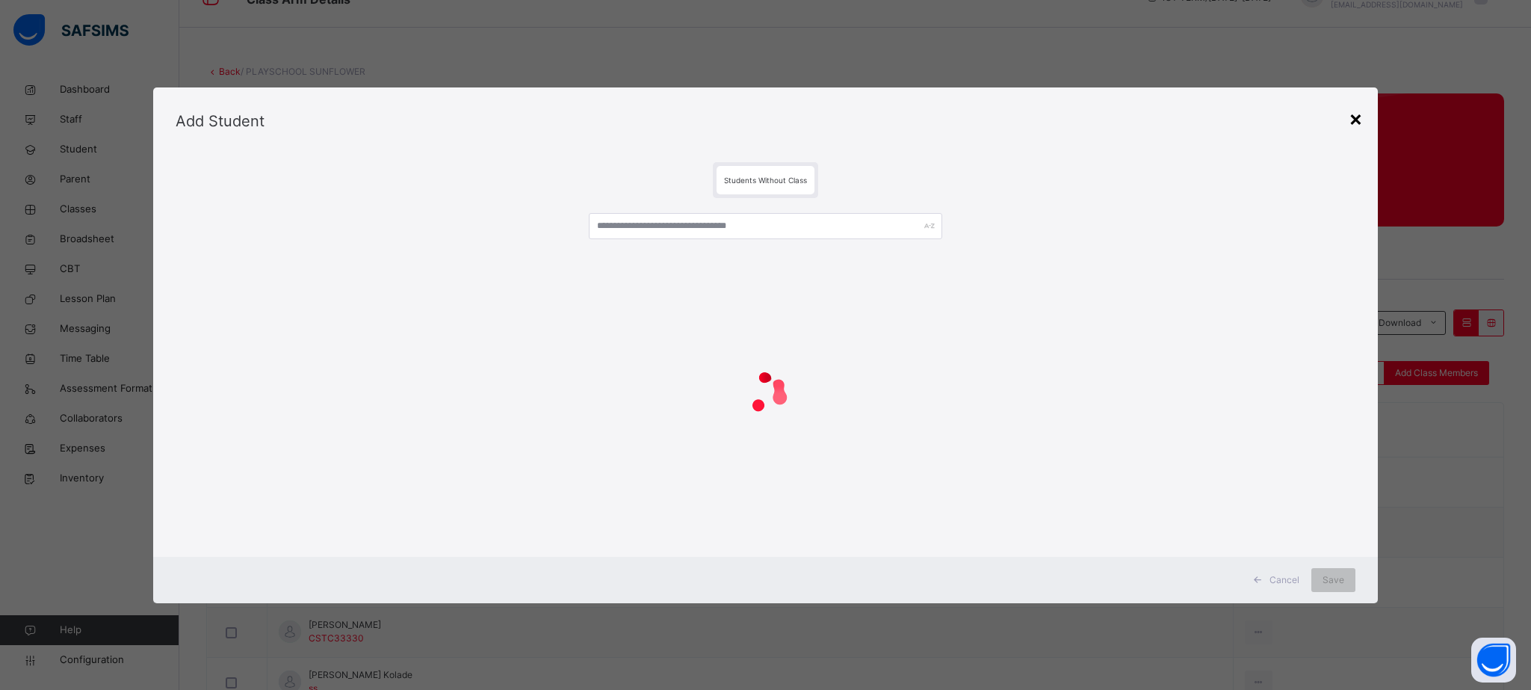
click at [1358, 116] on div "×" at bounding box center [1355, 117] width 14 height 31
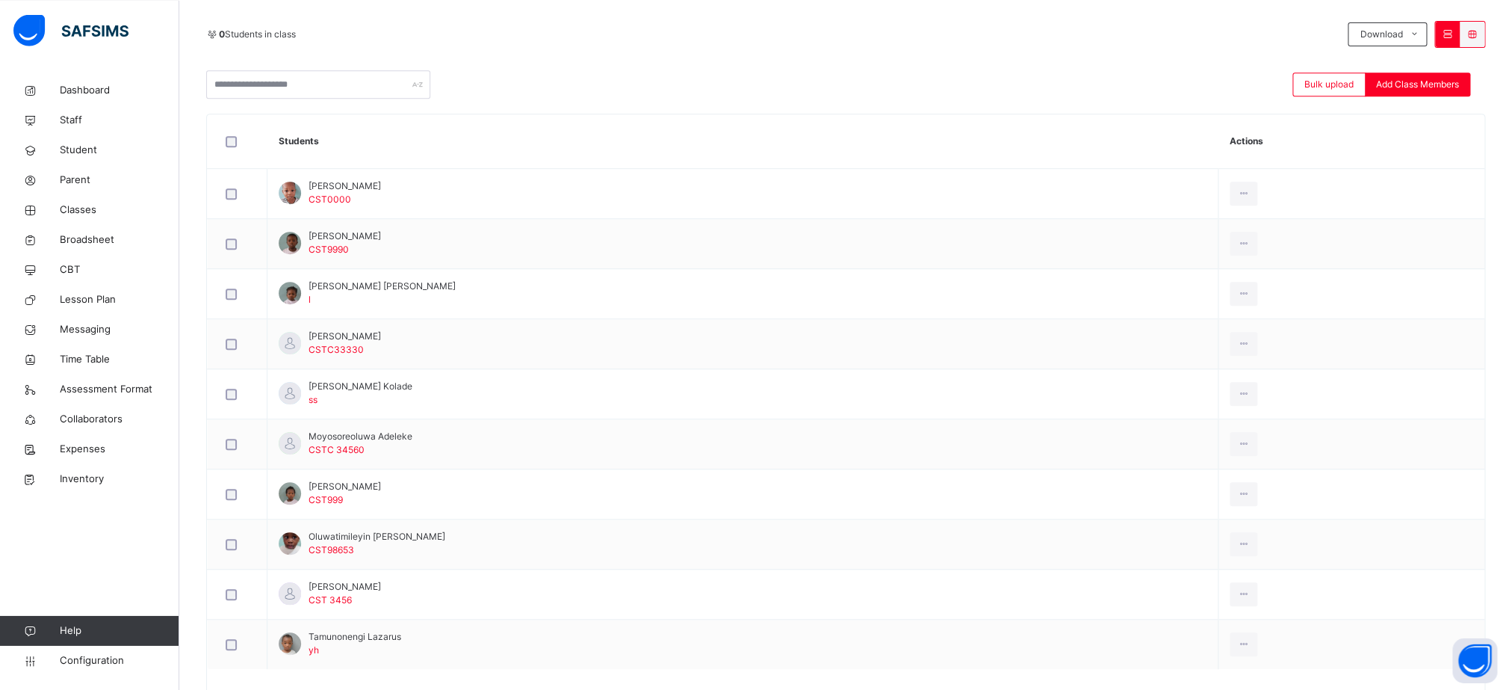
scroll to position [314, 0]
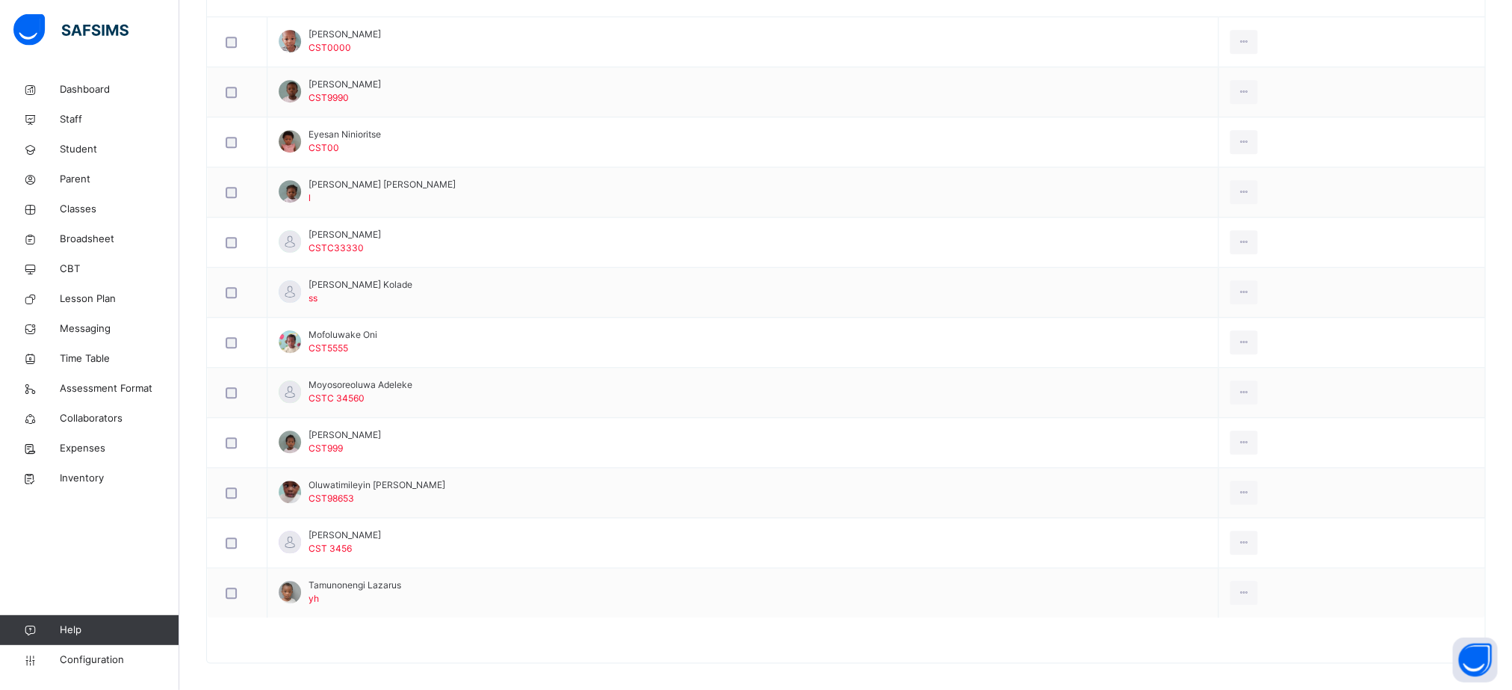
scroll to position [489, 0]
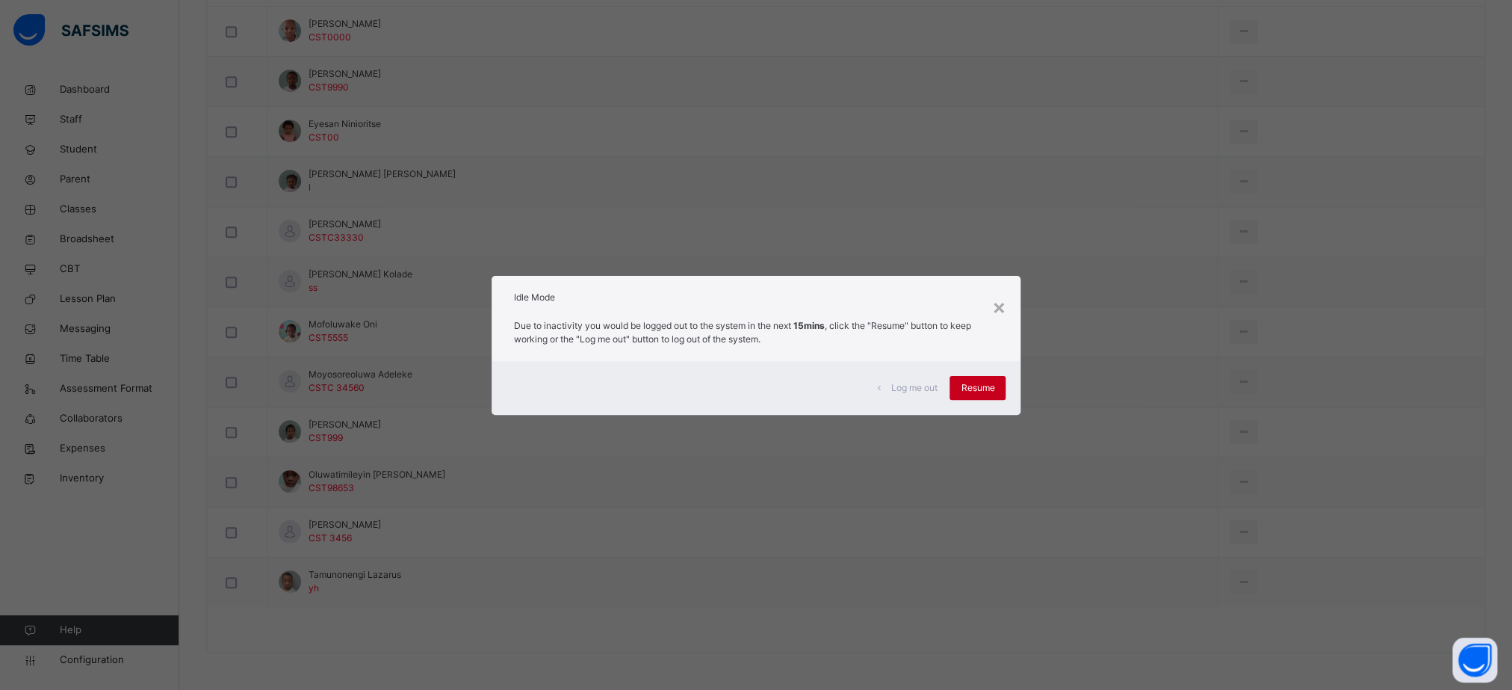
click at [973, 389] on span "Resume" at bounding box center [978, 387] width 34 height 13
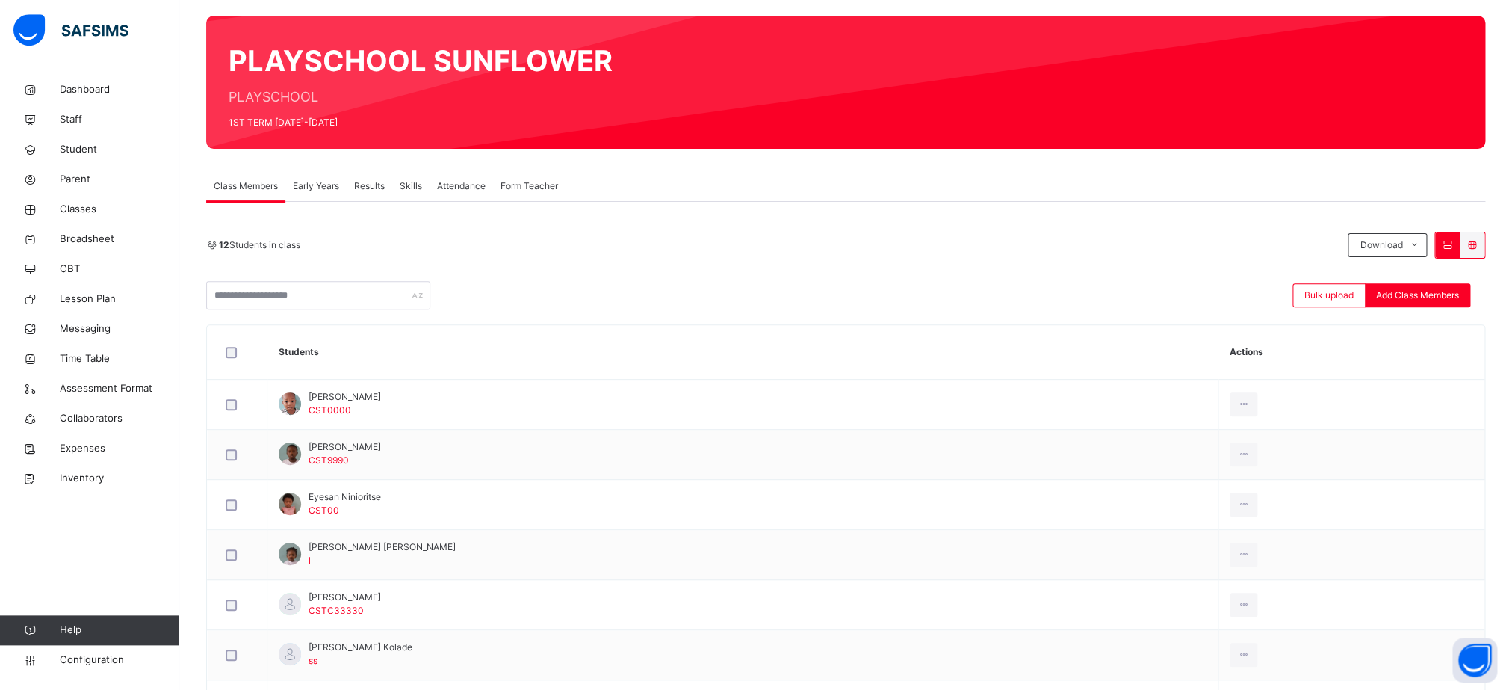
scroll to position [39, 0]
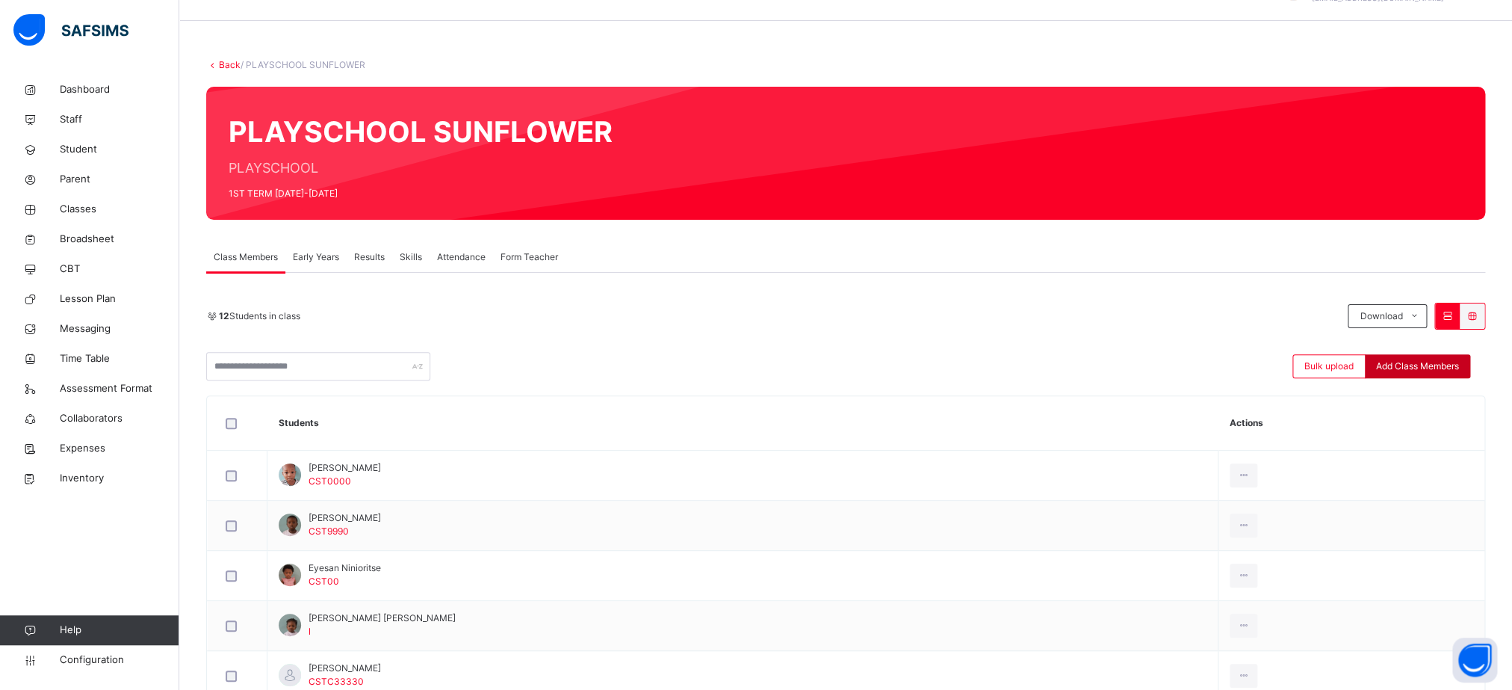
click at [1430, 372] on span "Add Class Members" at bounding box center [1417, 365] width 83 height 13
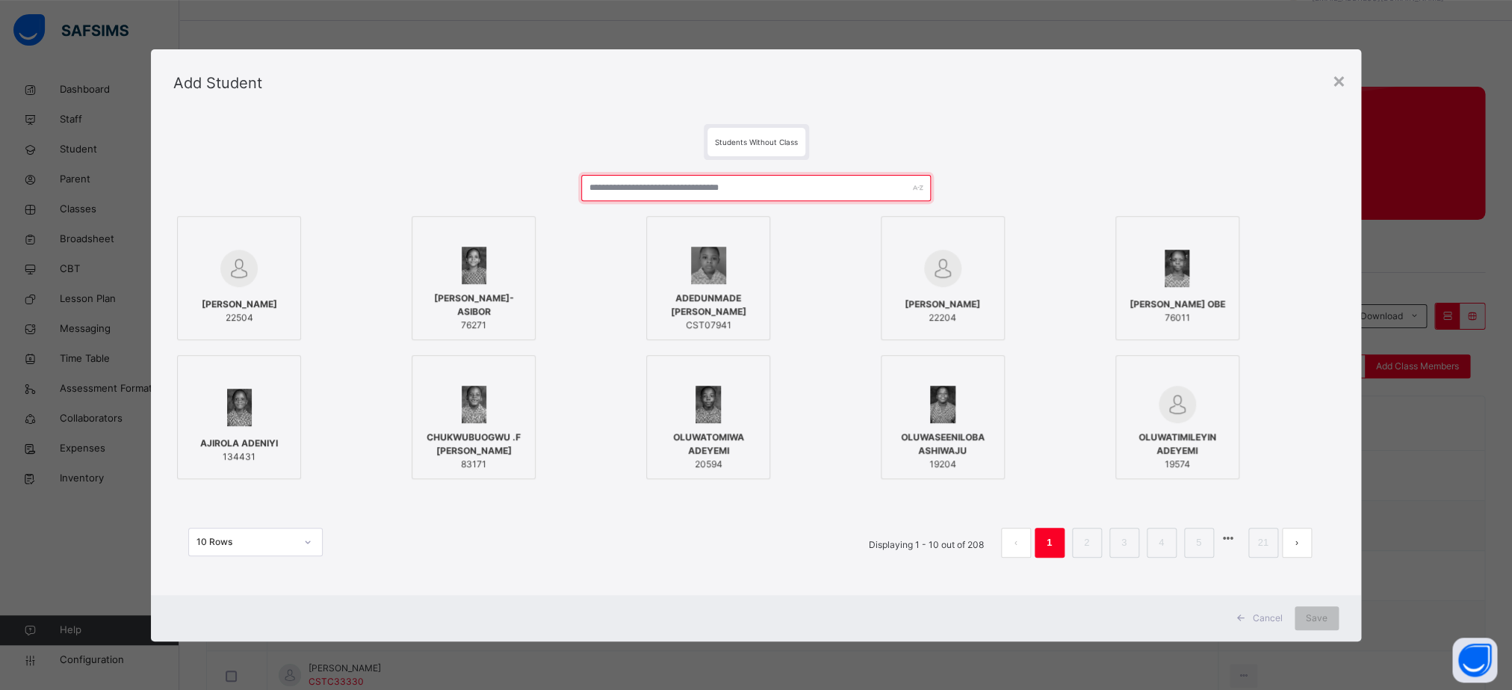
click at [846, 191] on input "text" at bounding box center [756, 188] width 350 height 26
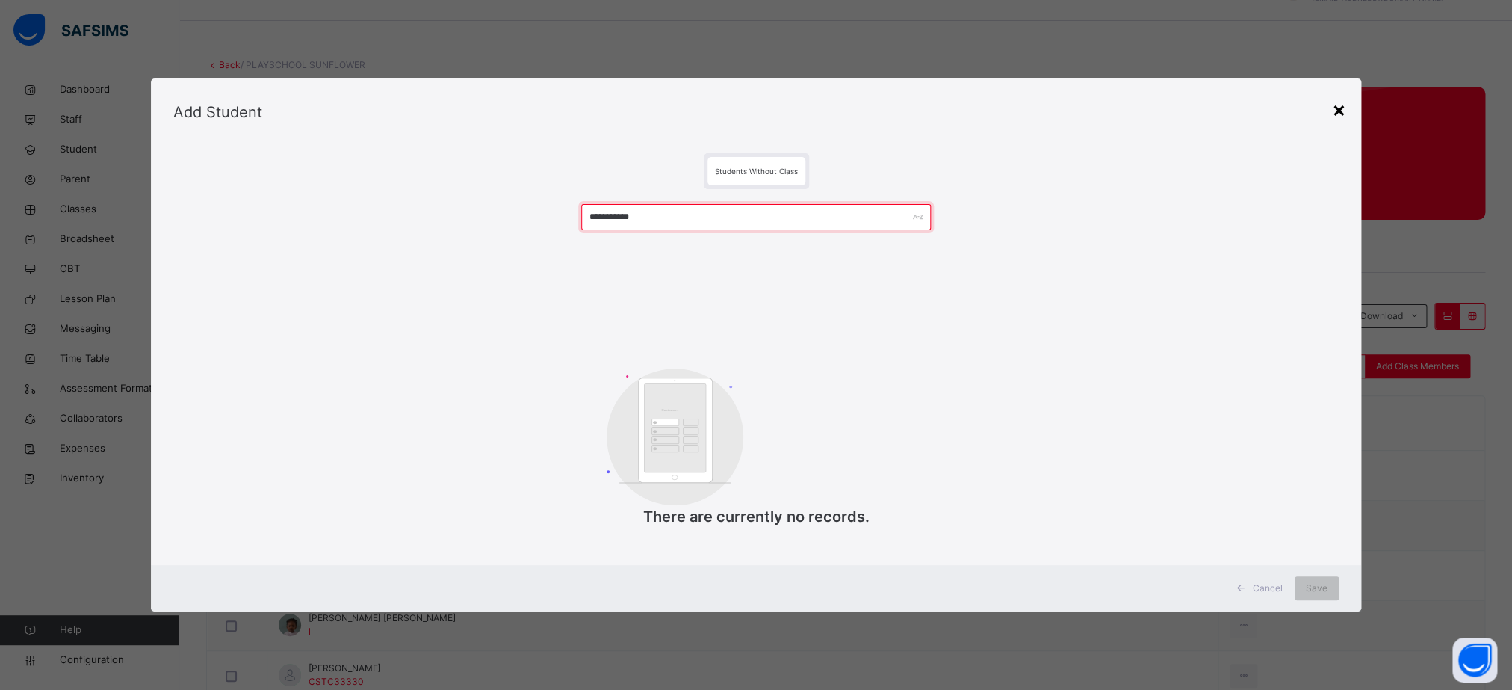
type input "**********"
click at [1346, 114] on div "×" at bounding box center [1339, 108] width 14 height 31
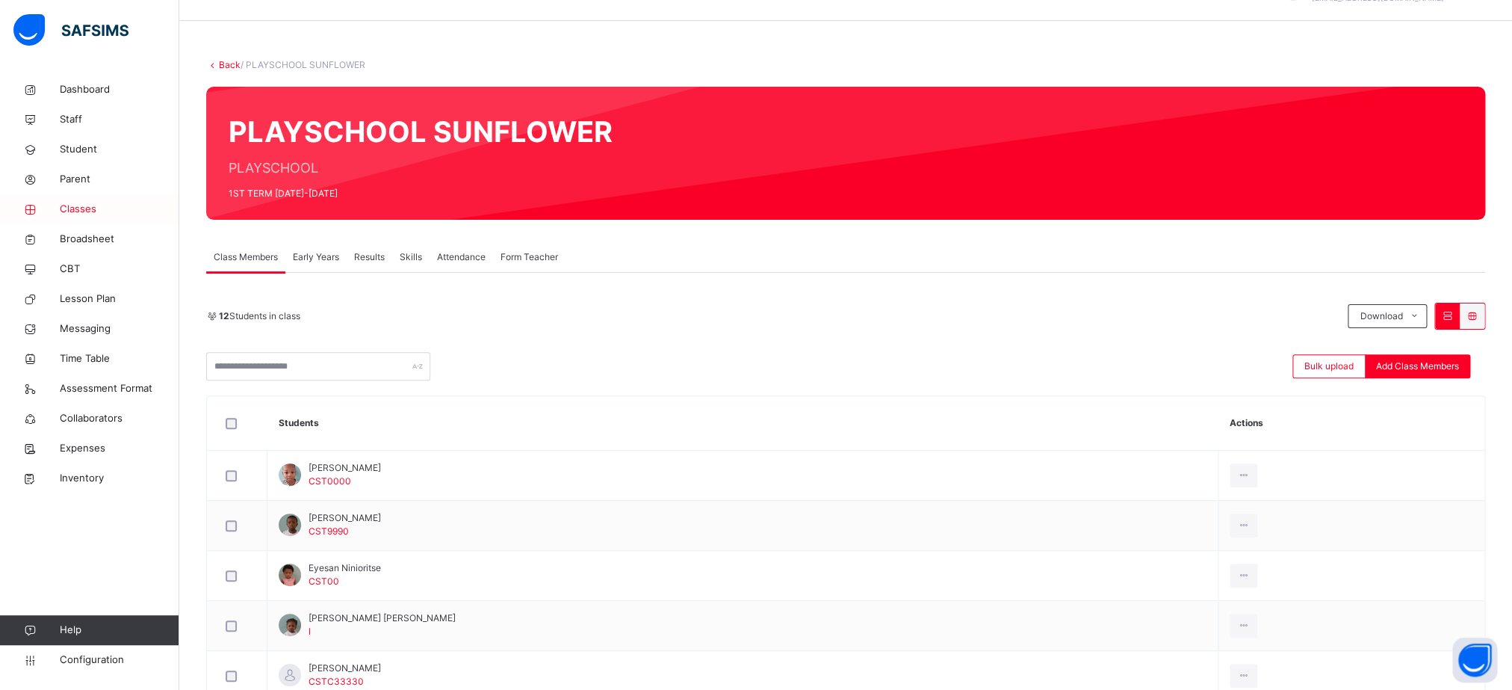
click at [91, 219] on link "Classes" at bounding box center [89, 209] width 179 height 30
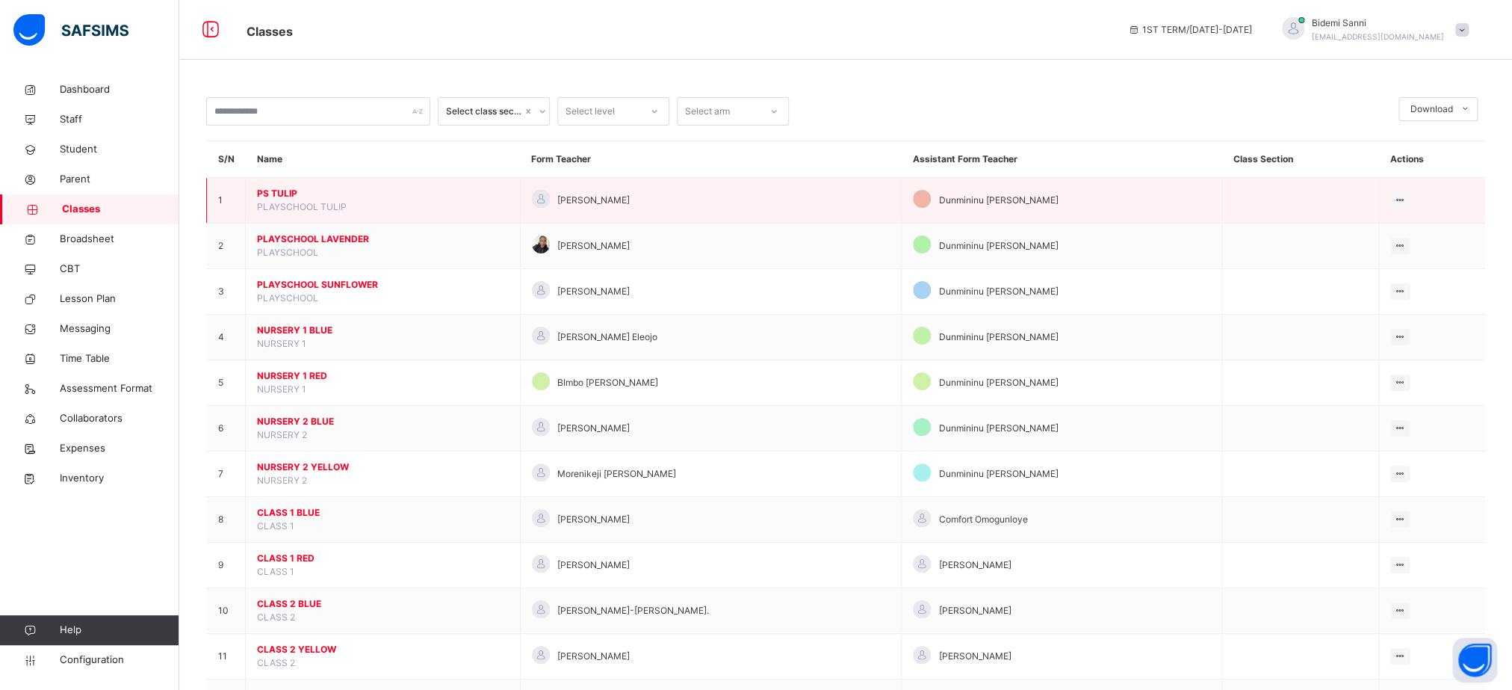
click at [289, 200] on span "PS TULIP" at bounding box center [383, 193] width 252 height 13
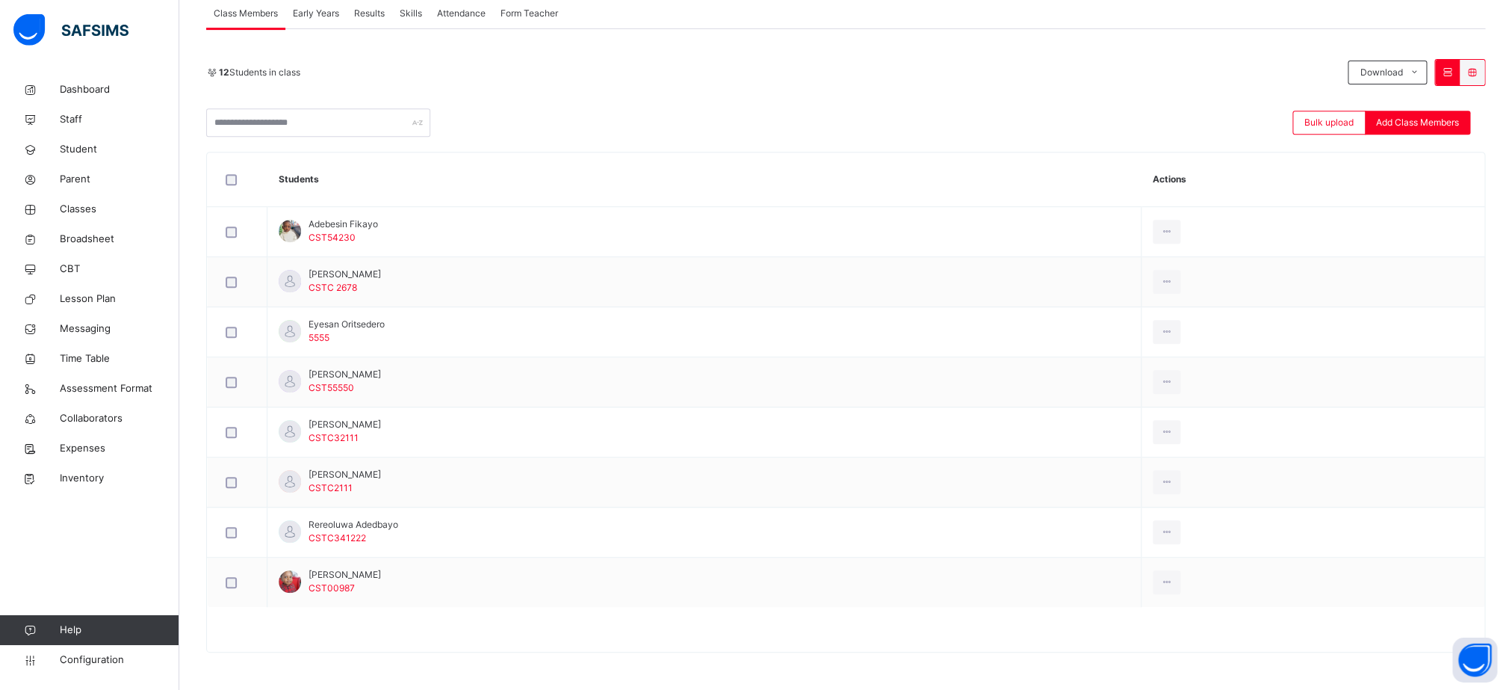
scroll to position [288, 0]
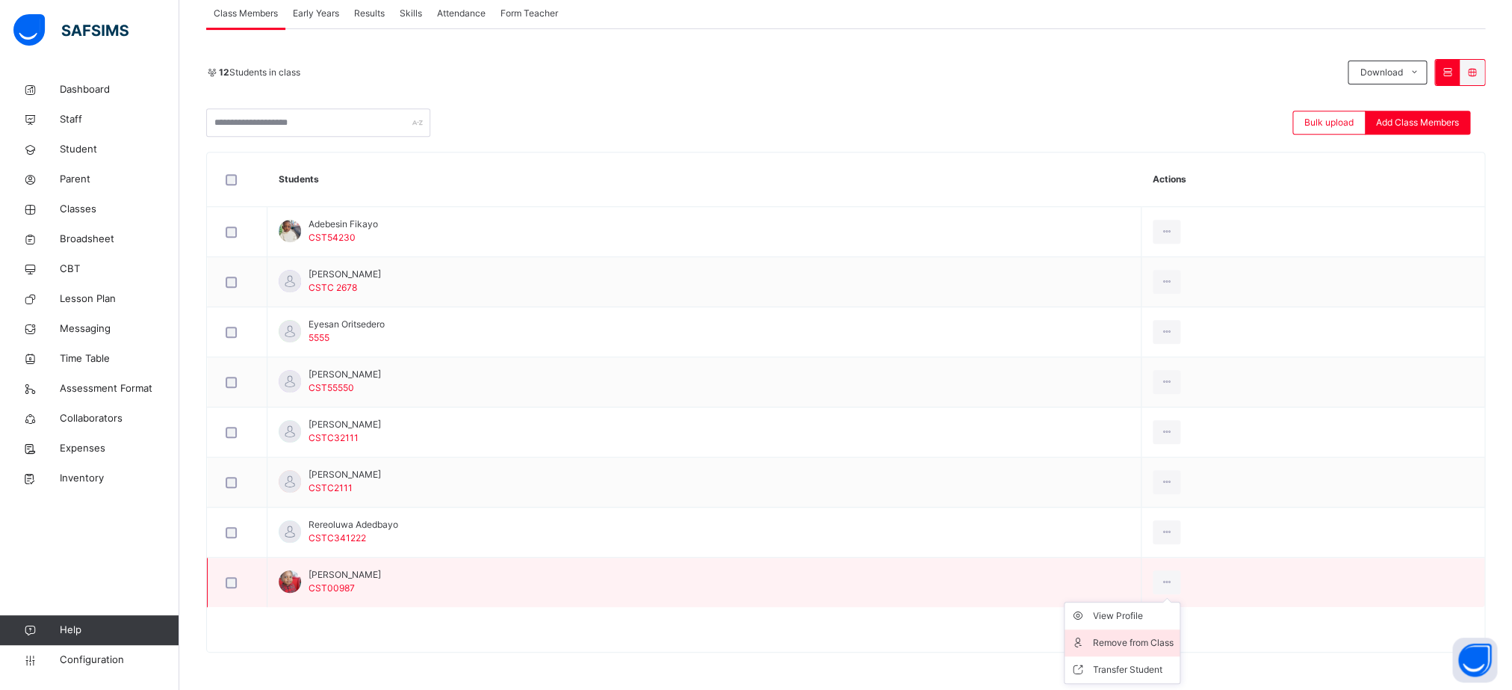
click at [1139, 651] on li "Remove from Class" at bounding box center [1122, 642] width 115 height 27
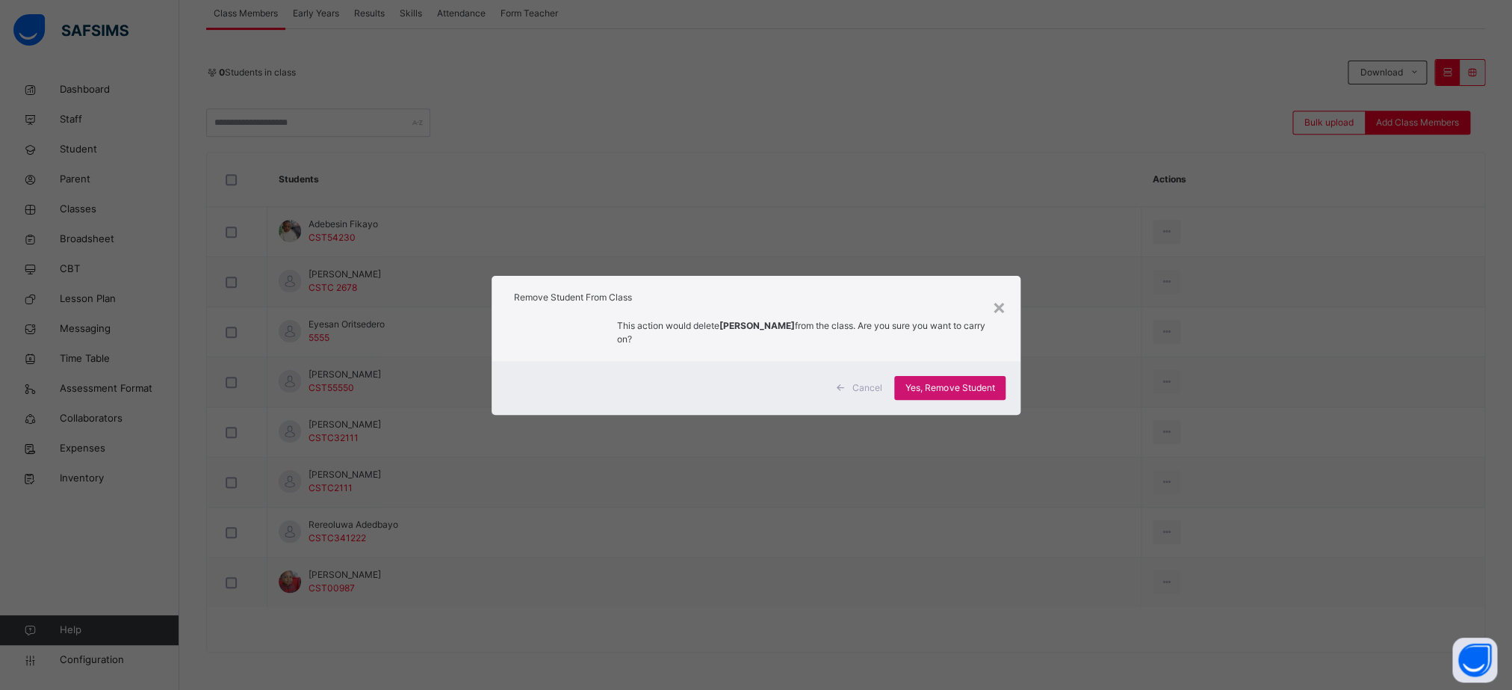
click at [936, 376] on div "Yes, Remove Student" at bounding box center [949, 388] width 111 height 24
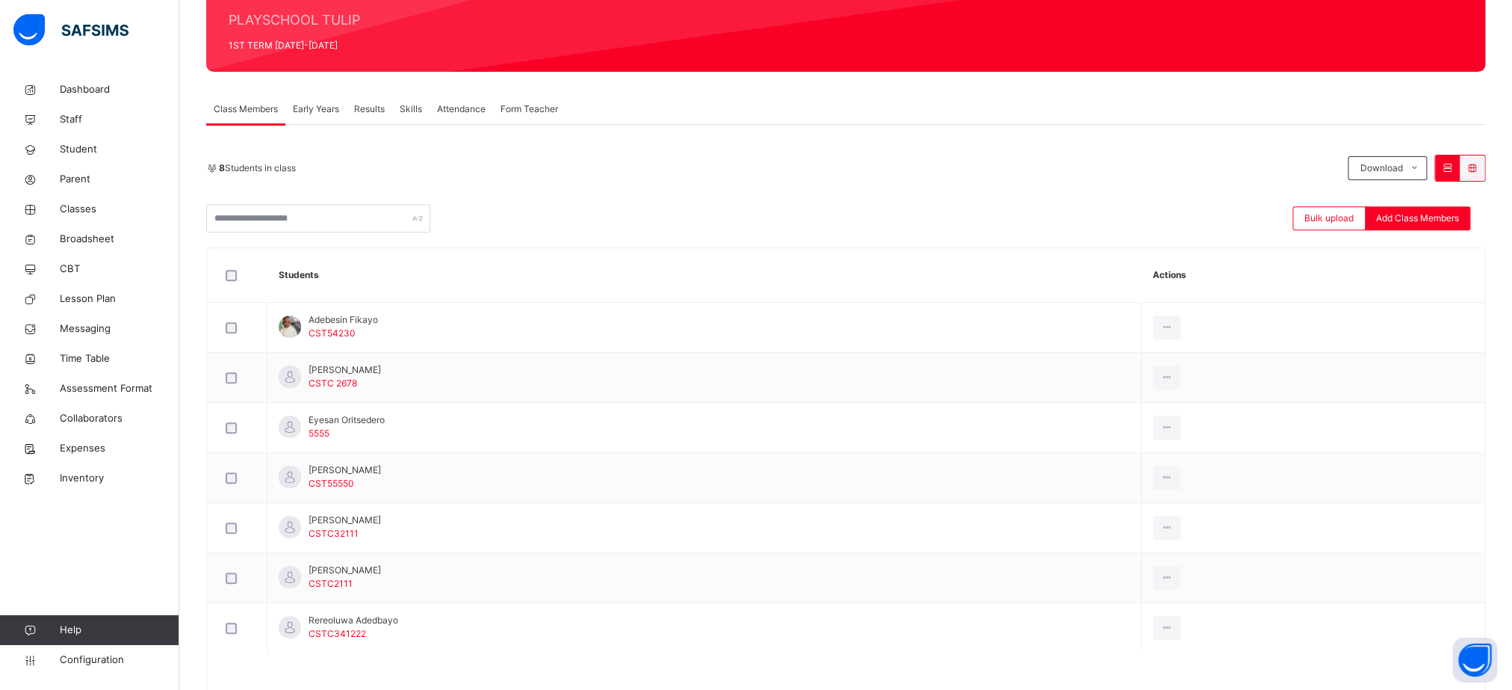
scroll to position [208, 0]
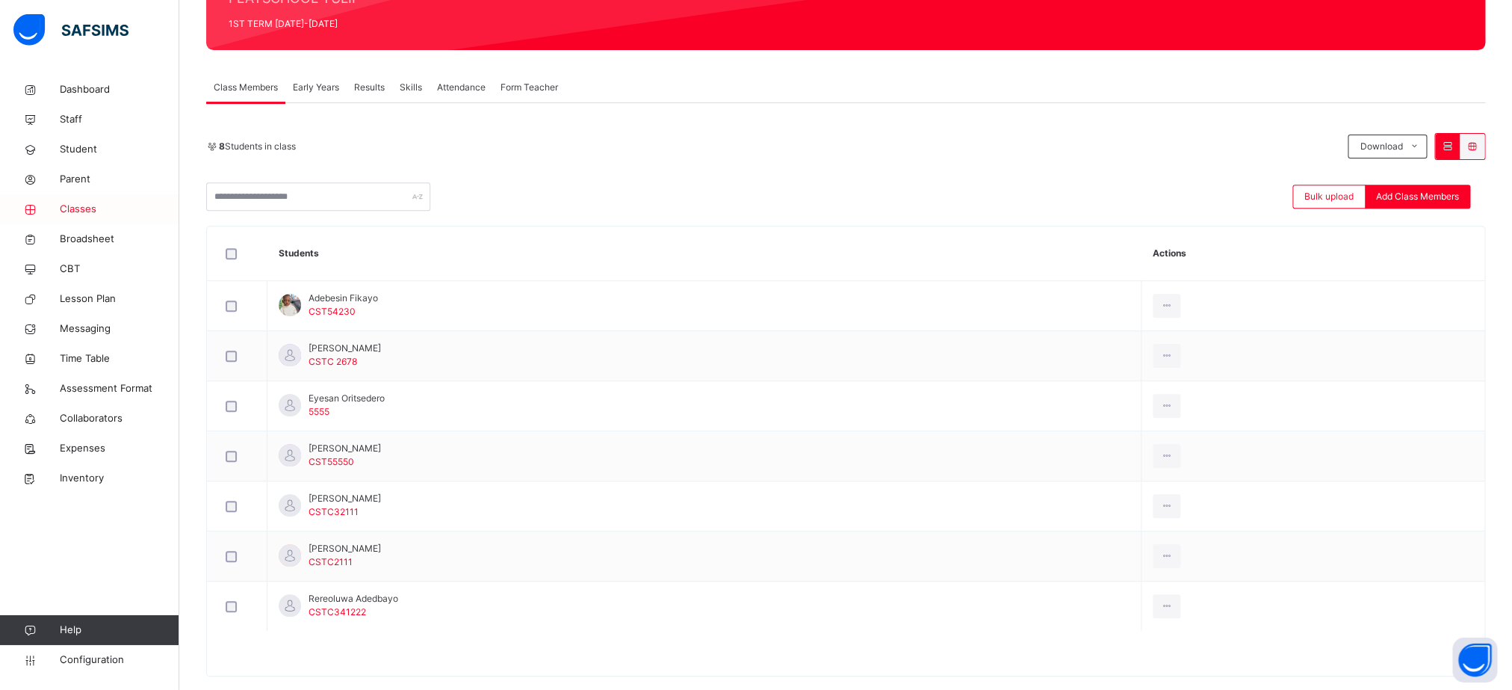
click at [63, 217] on span "Classes" at bounding box center [120, 209] width 120 height 15
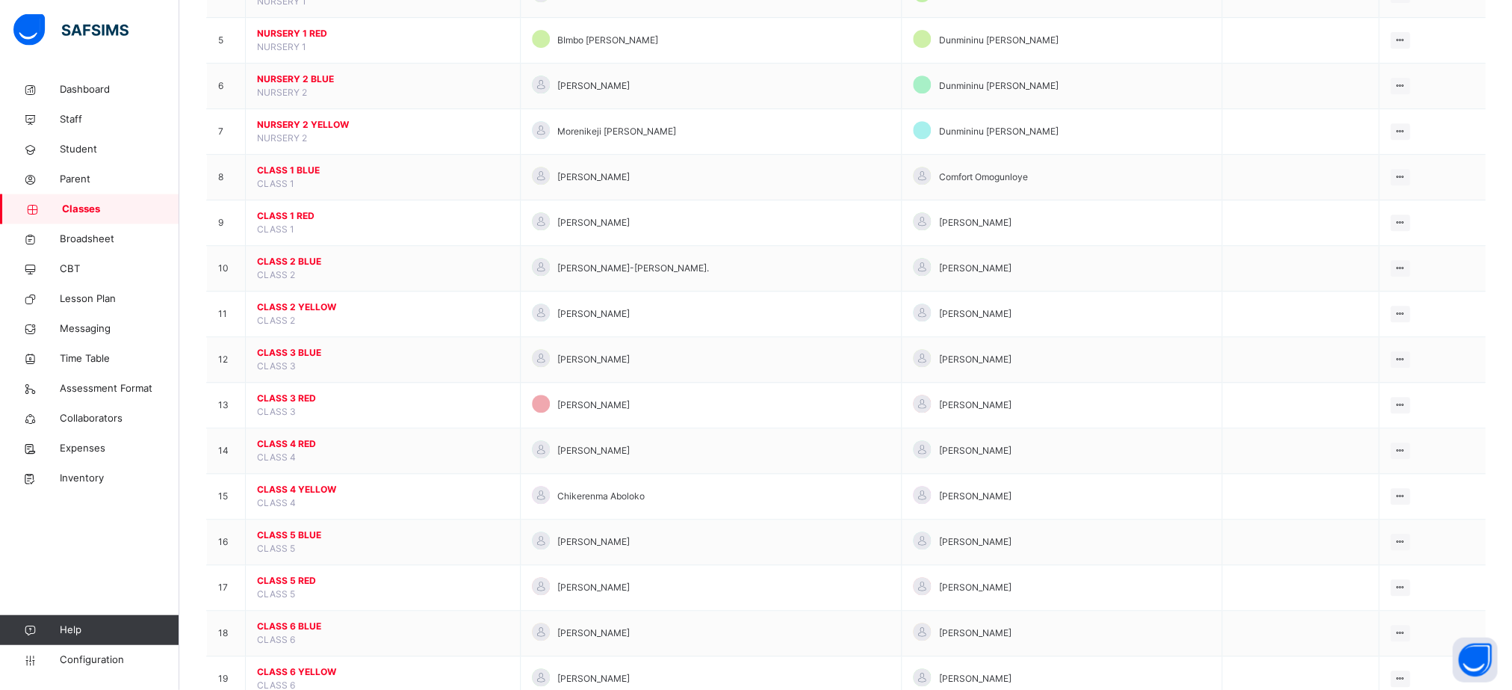
scroll to position [128, 0]
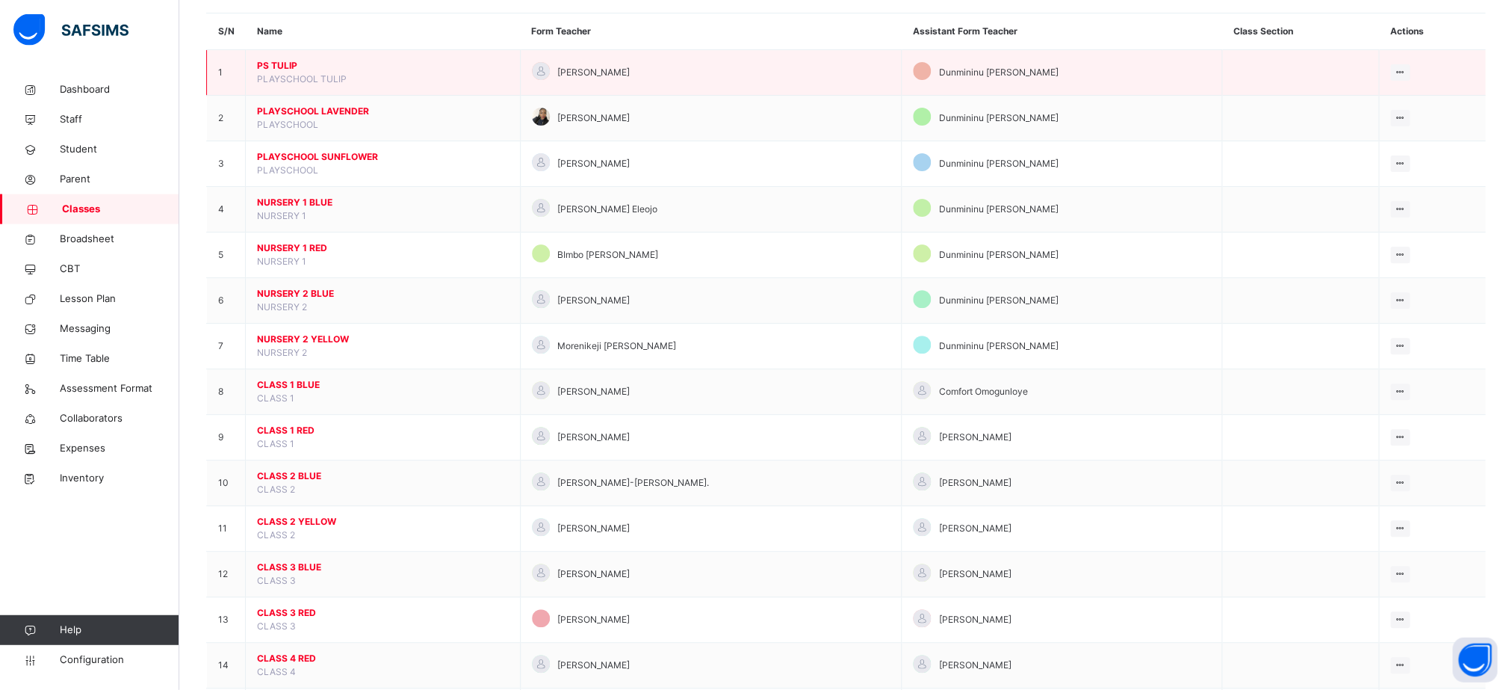
click at [276, 72] on span "PS TULIP" at bounding box center [383, 65] width 252 height 13
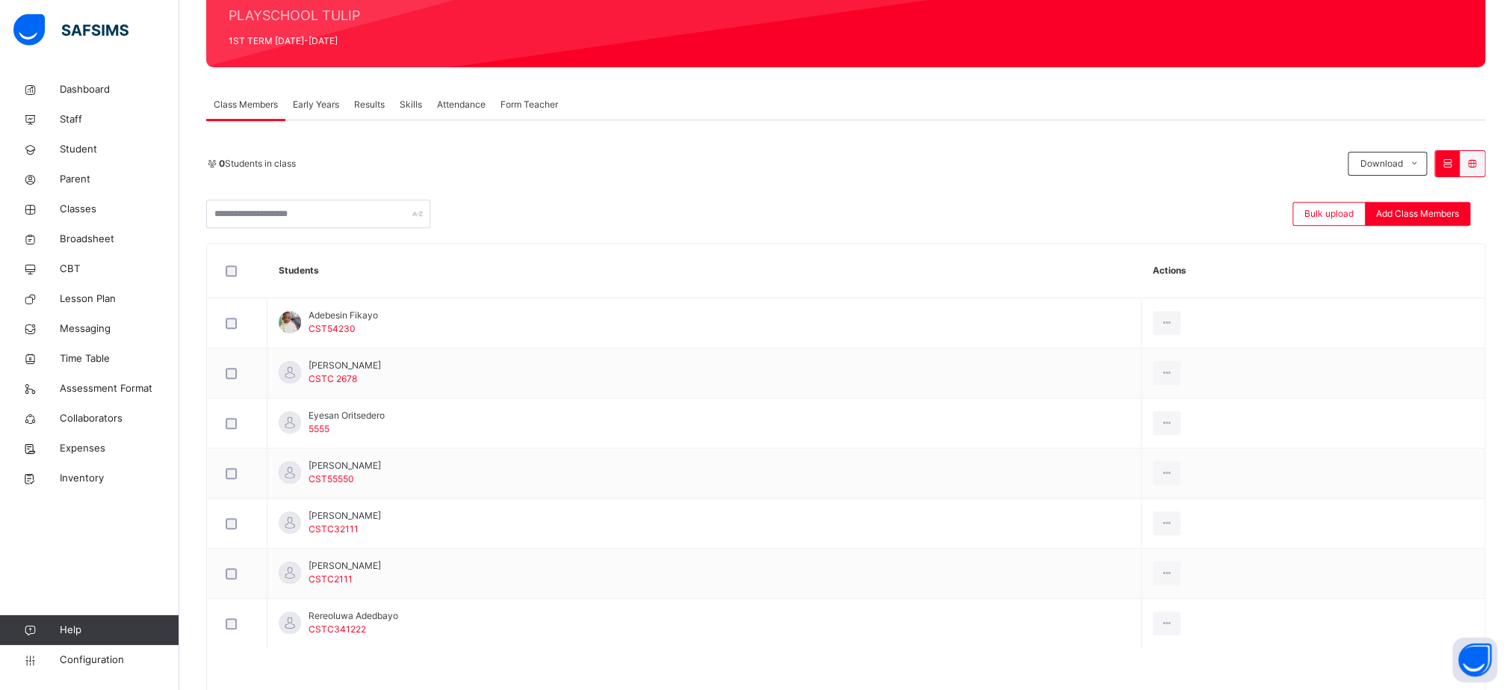
scroll to position [211, 0]
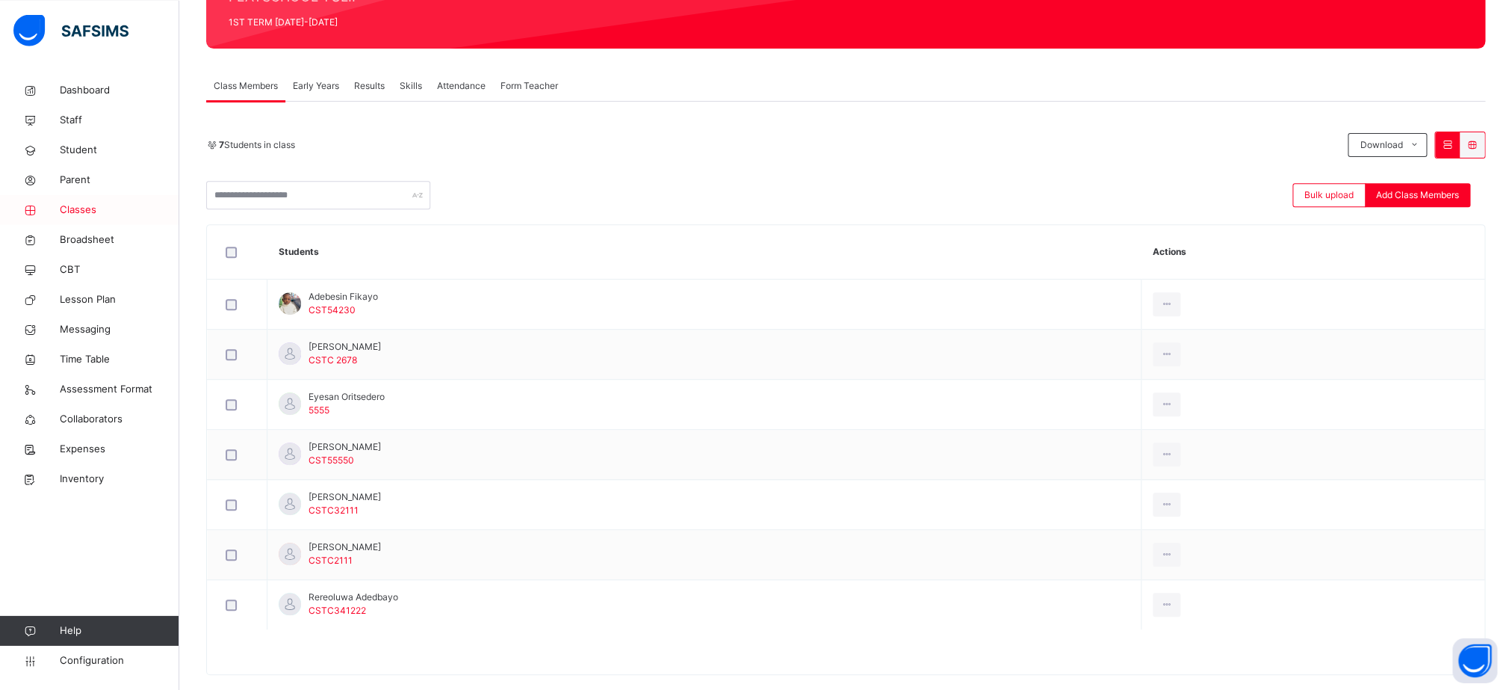
click at [66, 217] on link "Classes" at bounding box center [89, 209] width 179 height 30
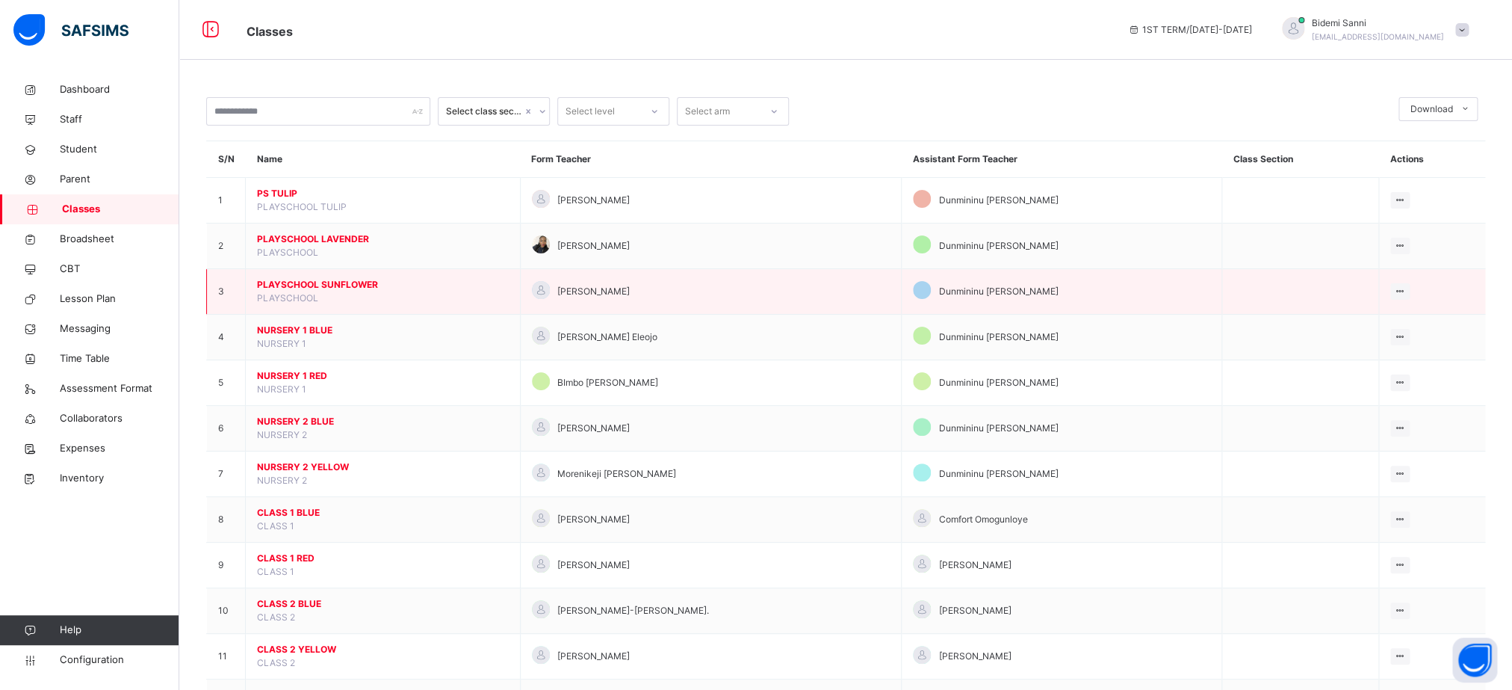
click at [322, 291] on span "PLAYSCHOOL SUNFLOWER" at bounding box center [383, 284] width 252 height 13
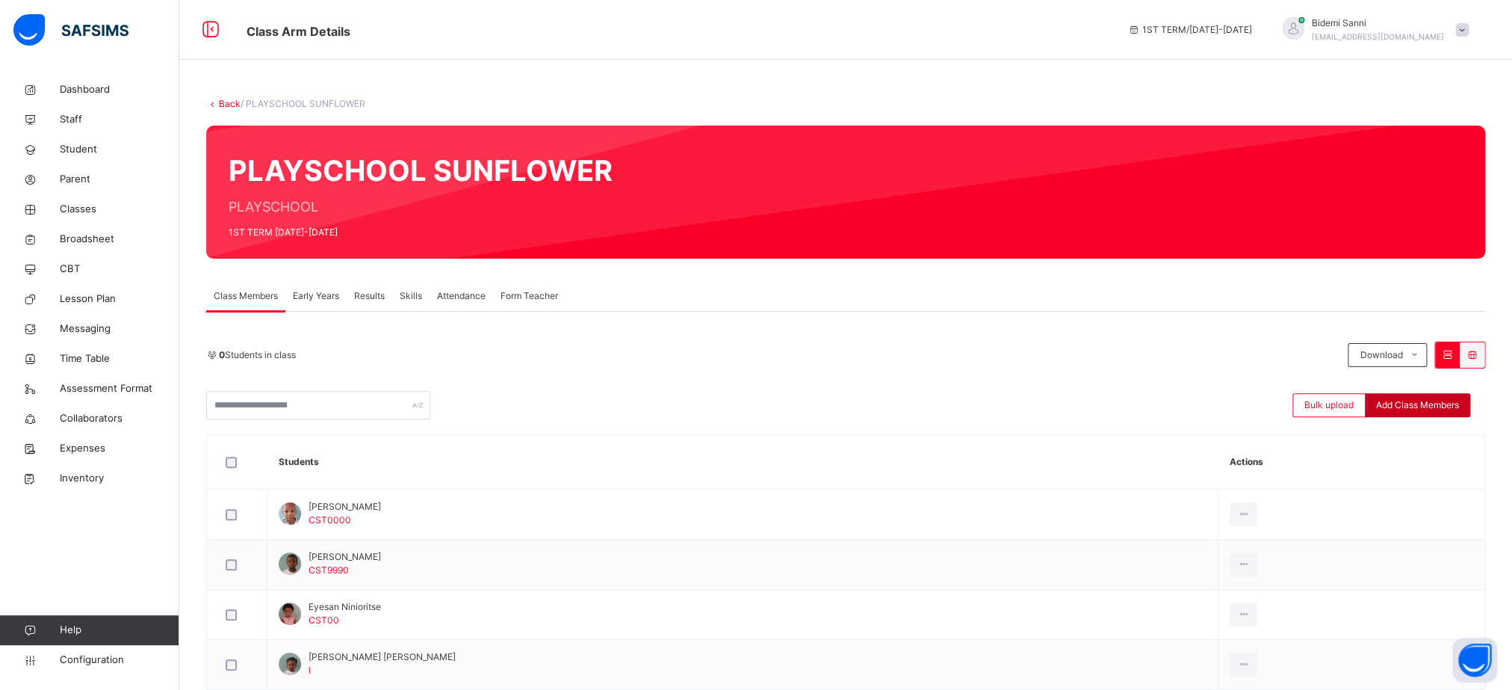
click at [1428, 408] on span "Add Class Members" at bounding box center [1417, 404] width 83 height 13
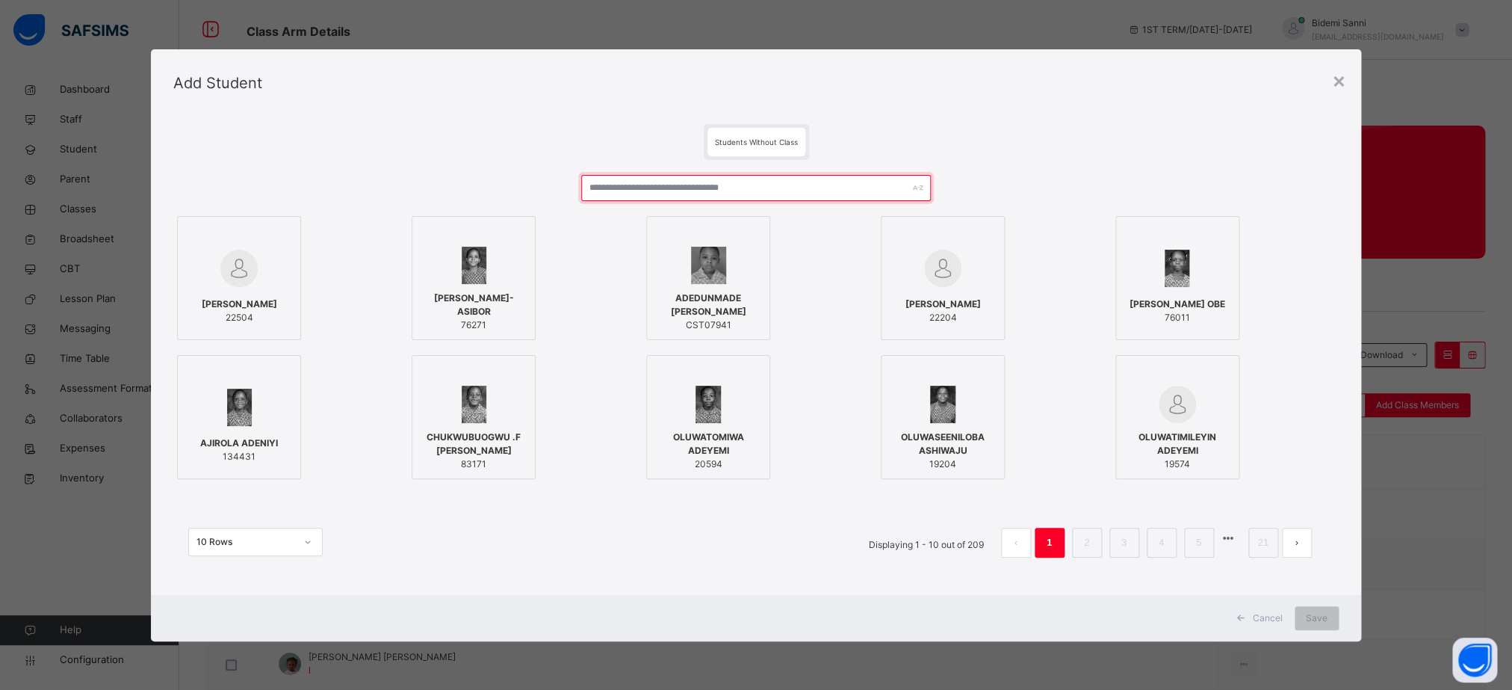
click at [645, 188] on input "text" at bounding box center [756, 188] width 350 height 26
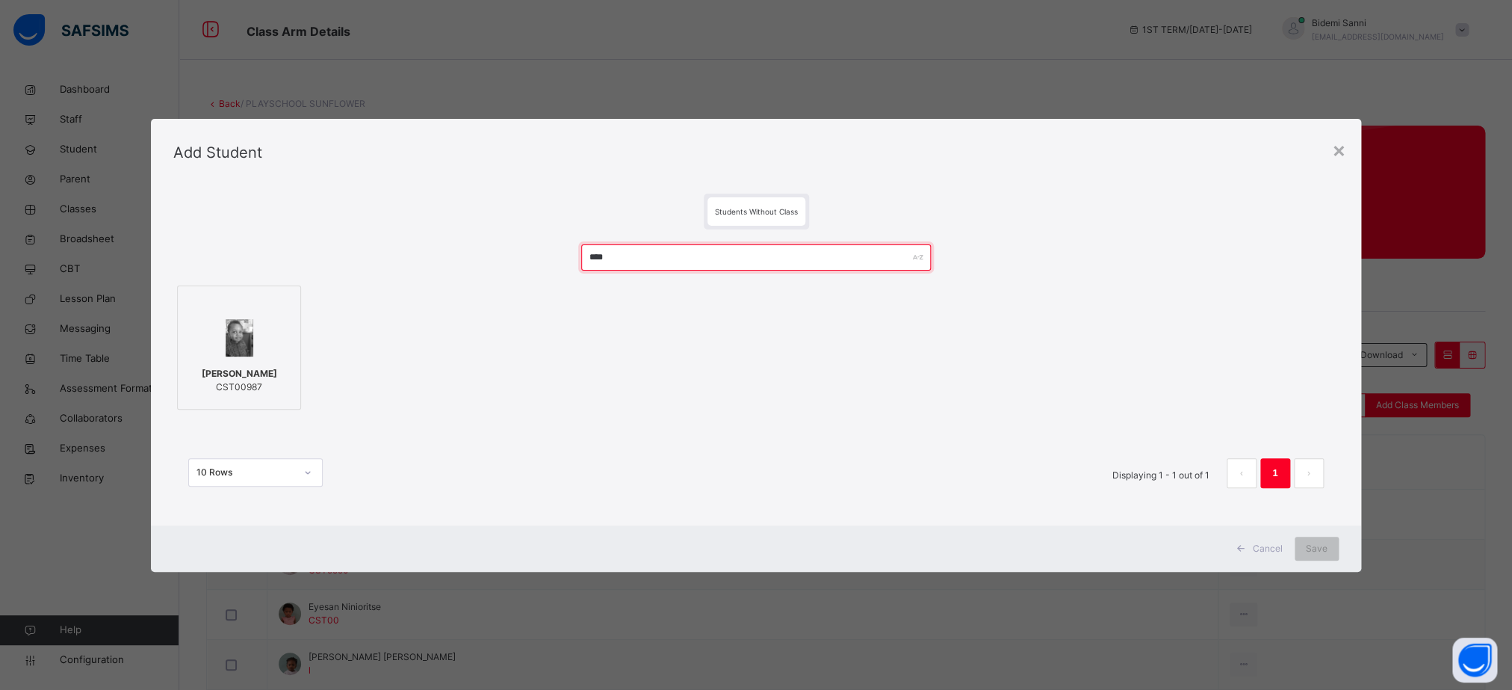
type input "****"
click at [220, 385] on span "CST00987" at bounding box center [239, 386] width 75 height 13
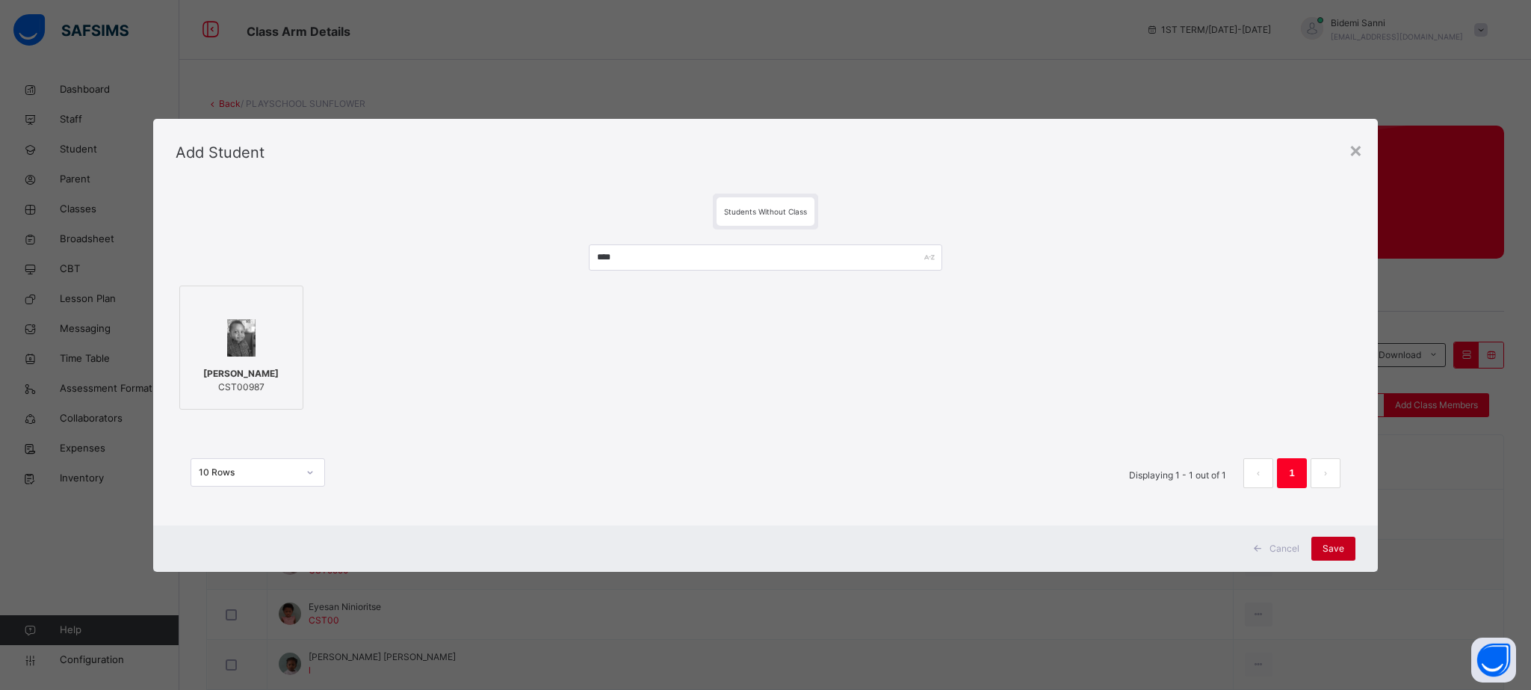
click at [1342, 545] on span "Save" at bounding box center [1333, 548] width 22 height 13
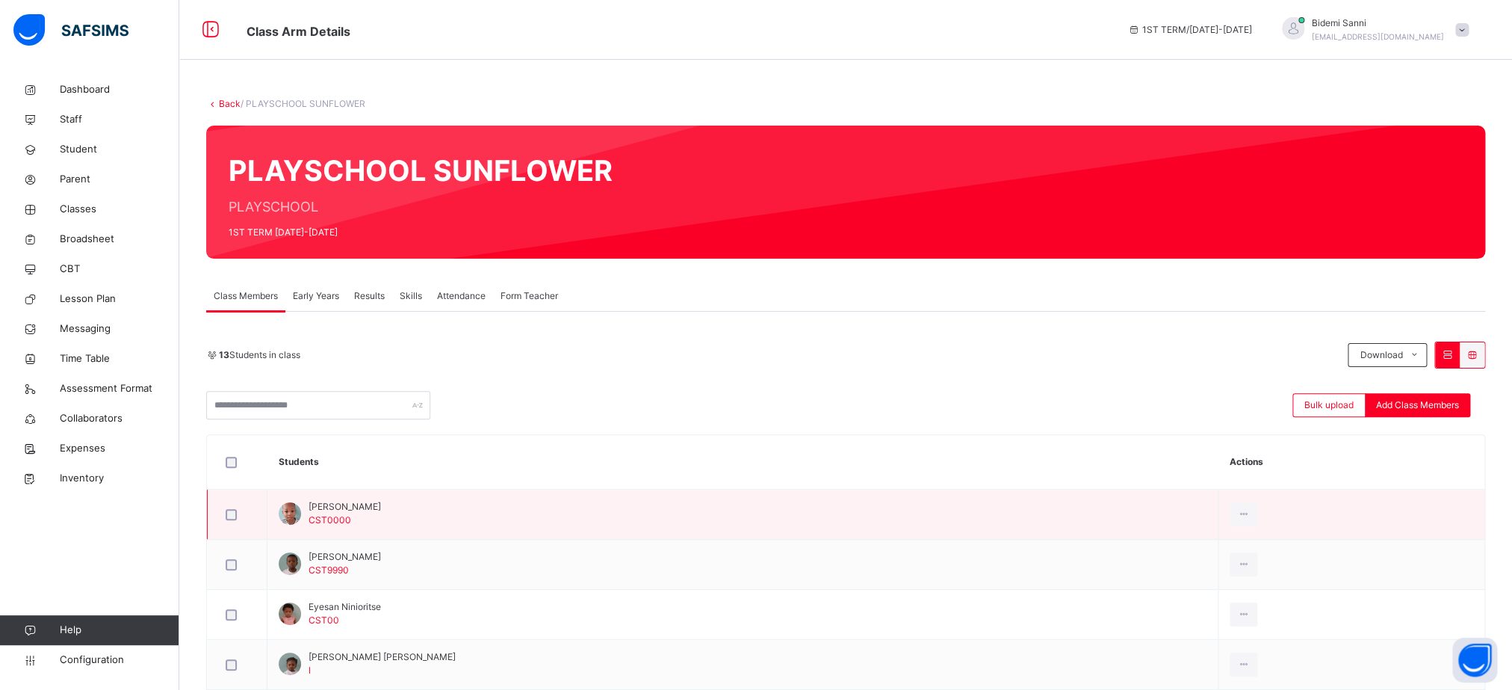
click at [777, 518] on td "[PERSON_NAME] CST0000" at bounding box center [742, 514] width 951 height 50
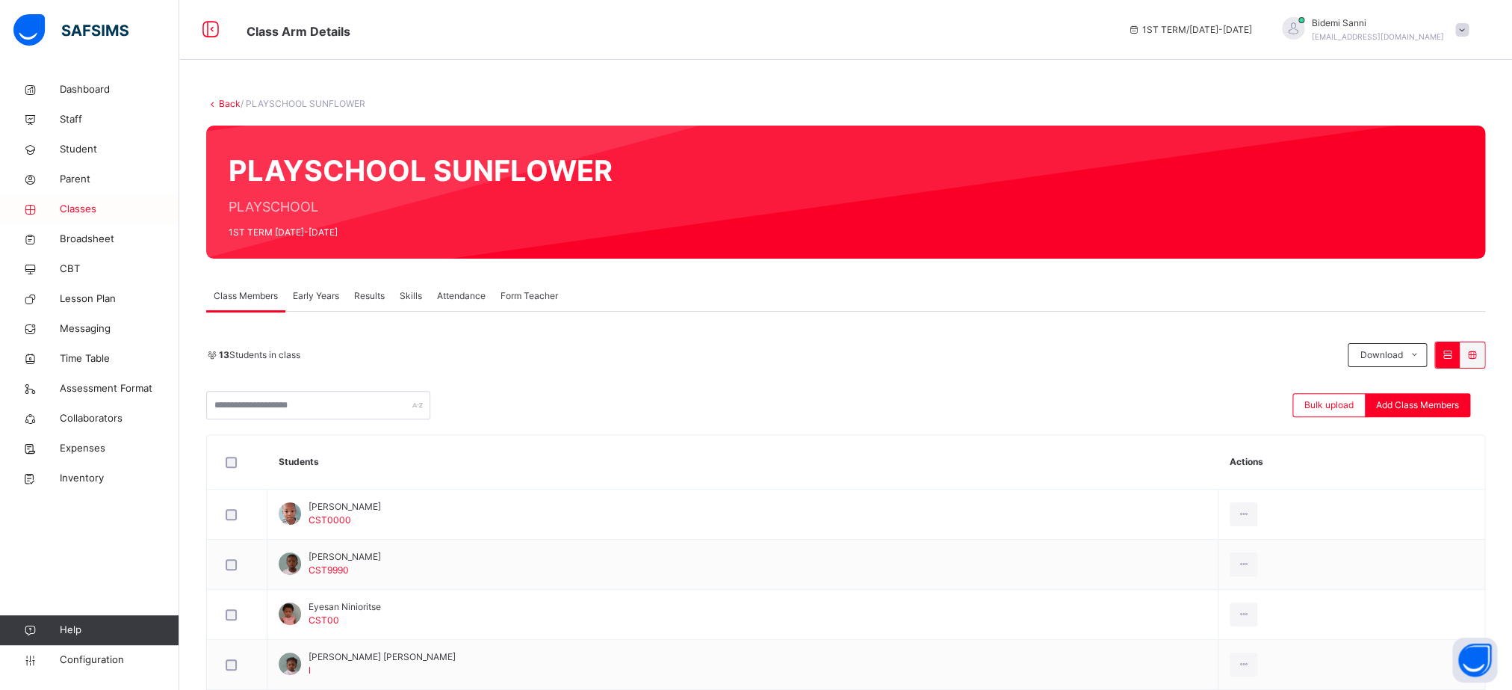
click at [82, 213] on span "Classes" at bounding box center [120, 209] width 120 height 15
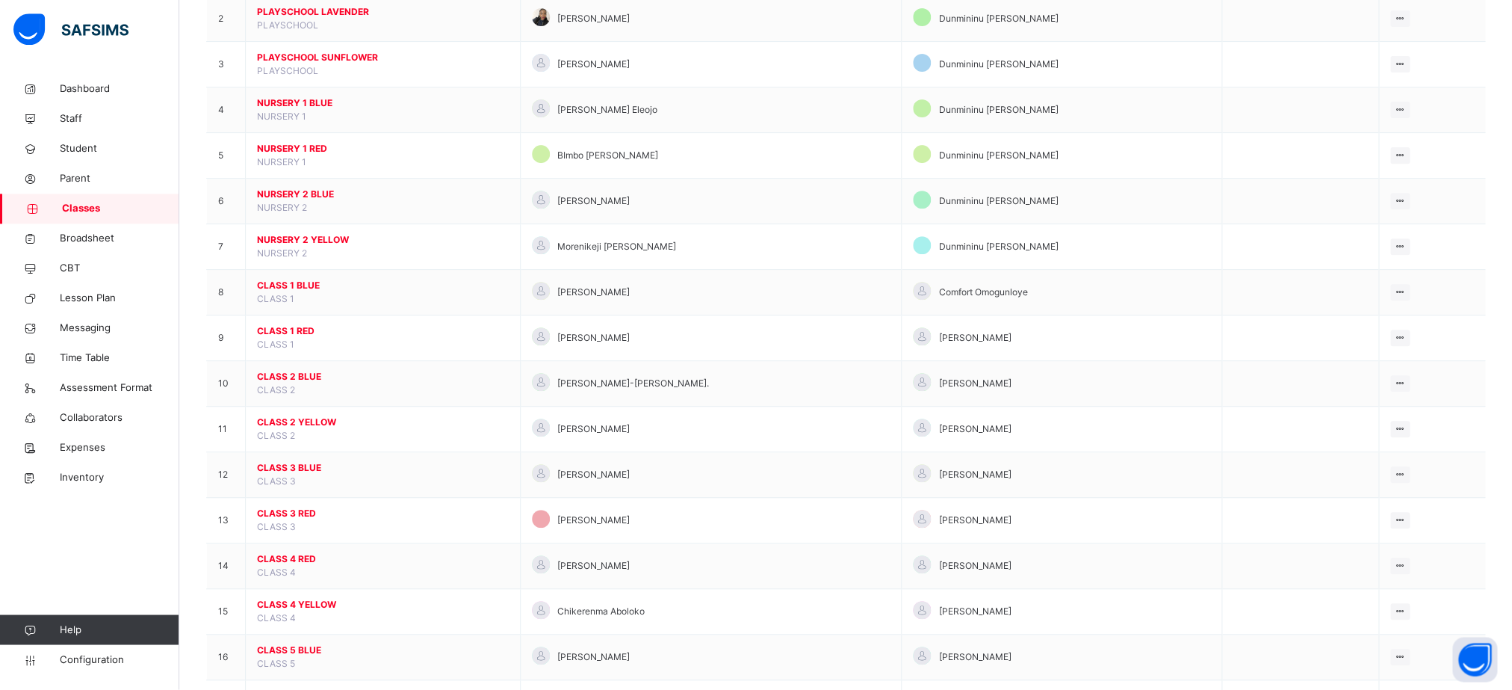
scroll to position [225, 0]
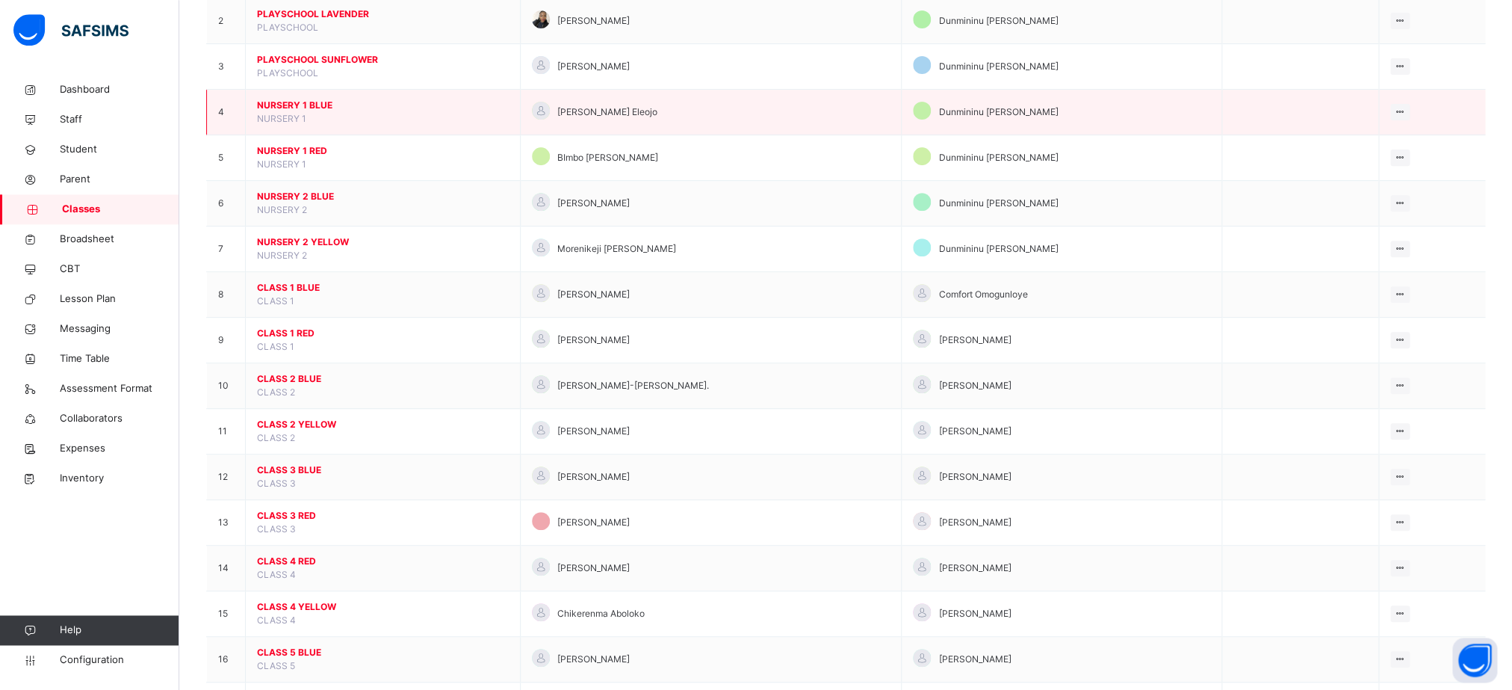
click at [303, 112] on span "NURSERY 1 BLUE" at bounding box center [383, 105] width 252 height 13
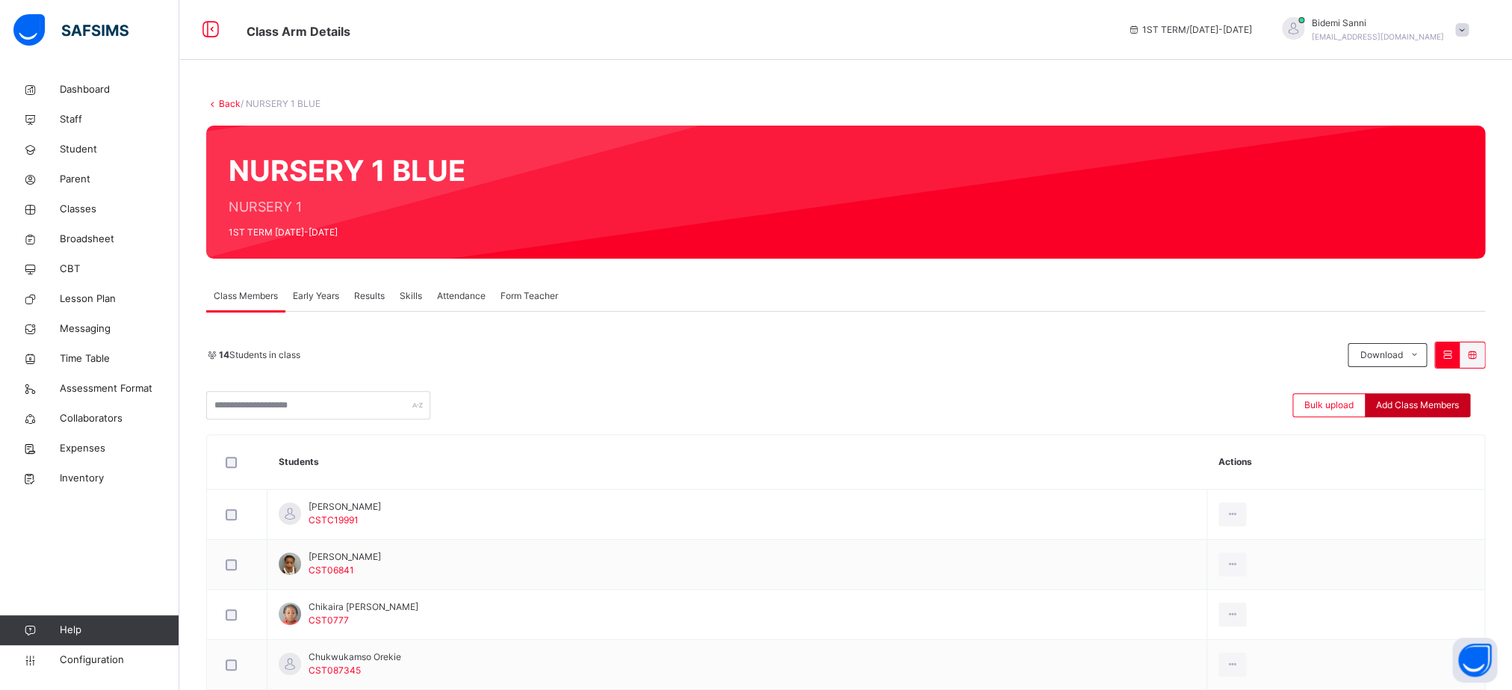
click at [1438, 403] on span "Add Class Members" at bounding box center [1417, 404] width 83 height 13
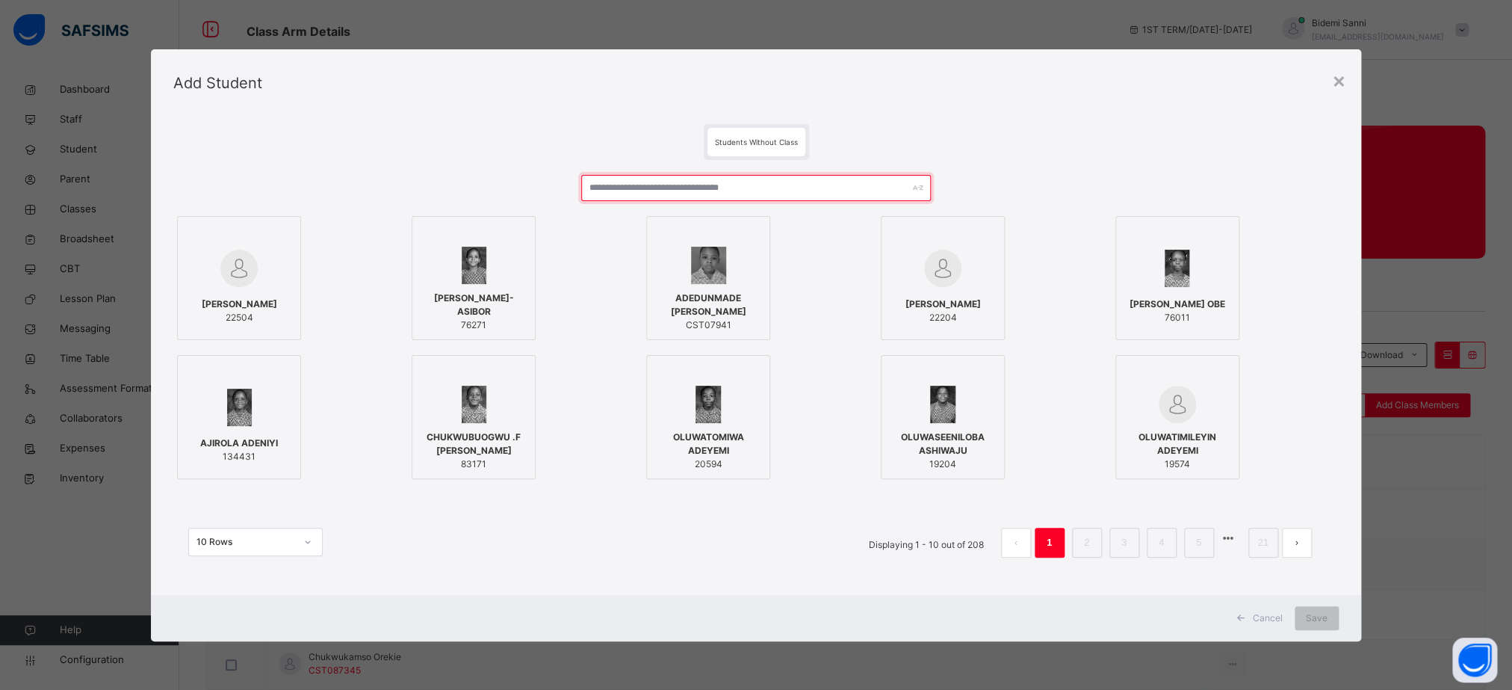
click at [735, 194] on input "text" at bounding box center [756, 188] width 350 height 26
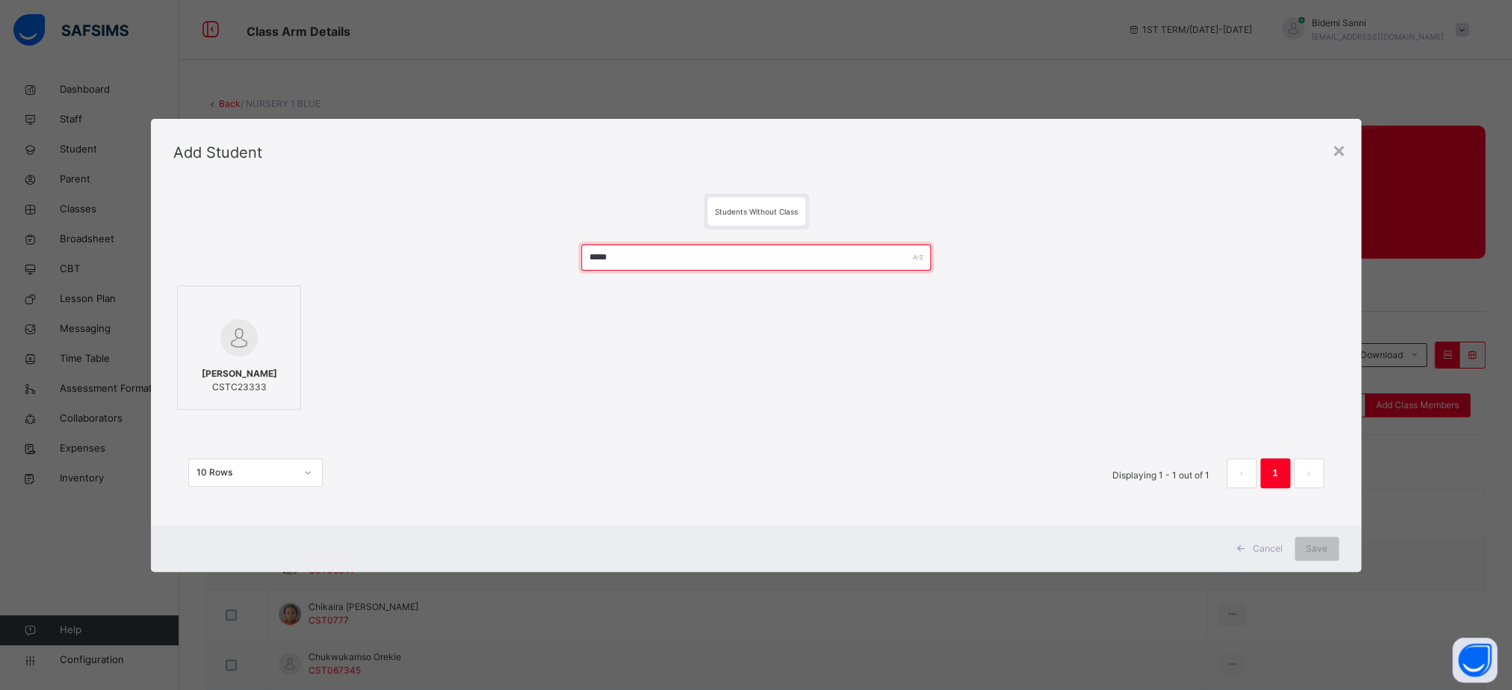
click at [723, 244] on input "*****" at bounding box center [756, 257] width 350 height 26
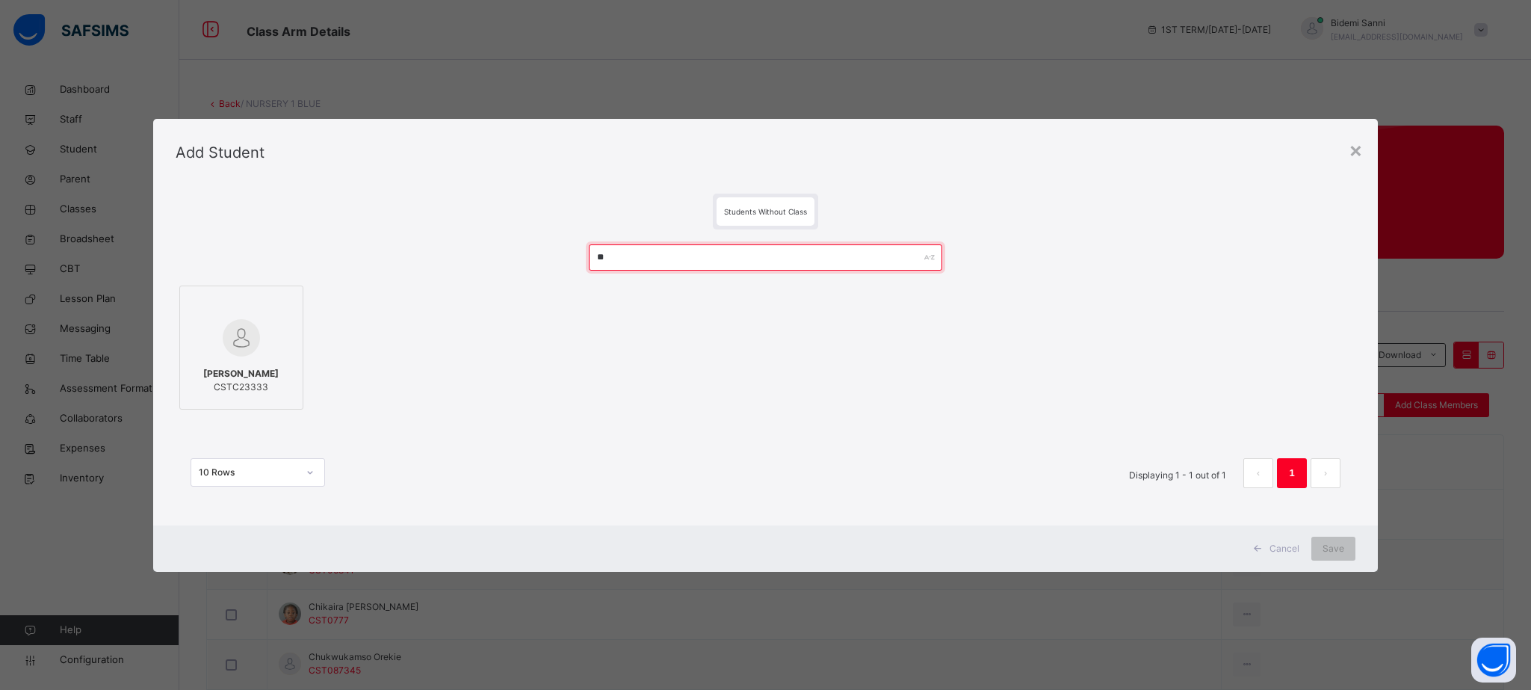
type input "*"
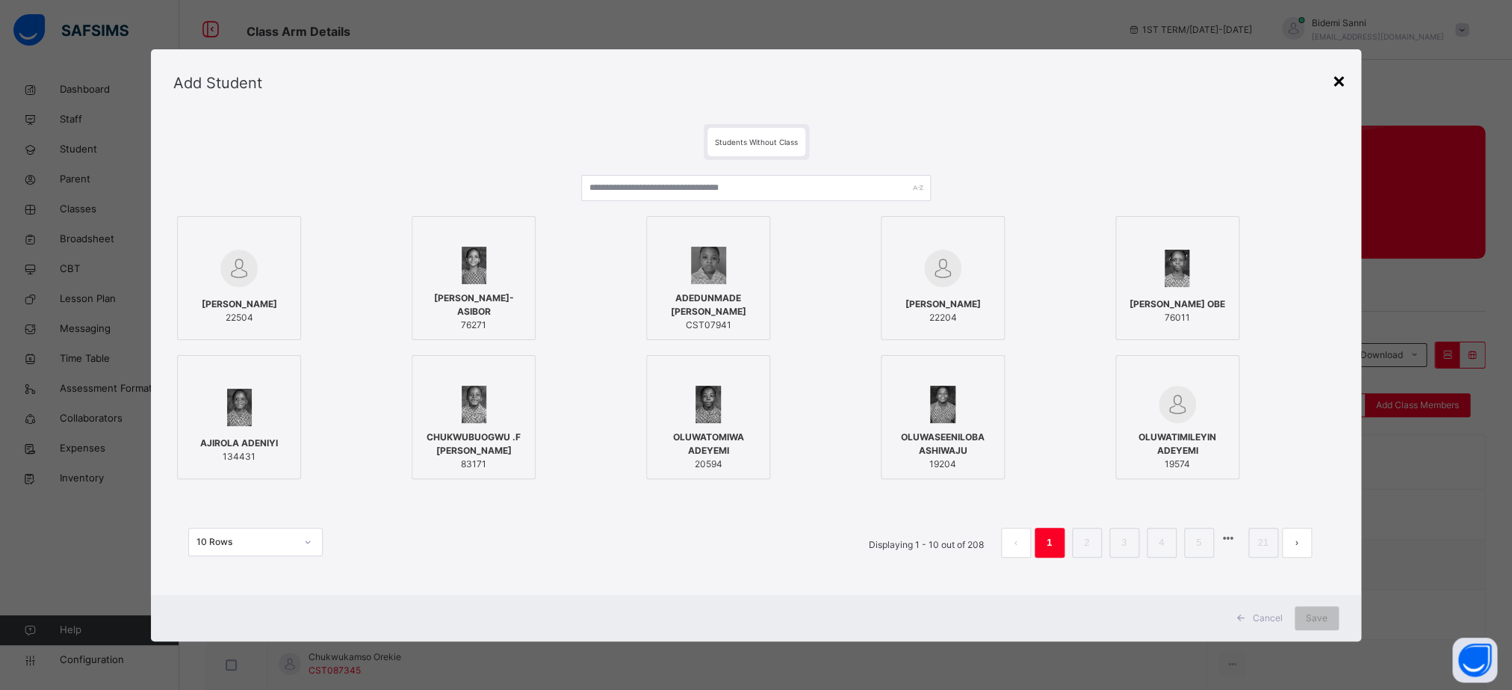
click at [1346, 82] on div "×" at bounding box center [1339, 79] width 14 height 31
